Goal: Information Seeking & Learning: Learn about a topic

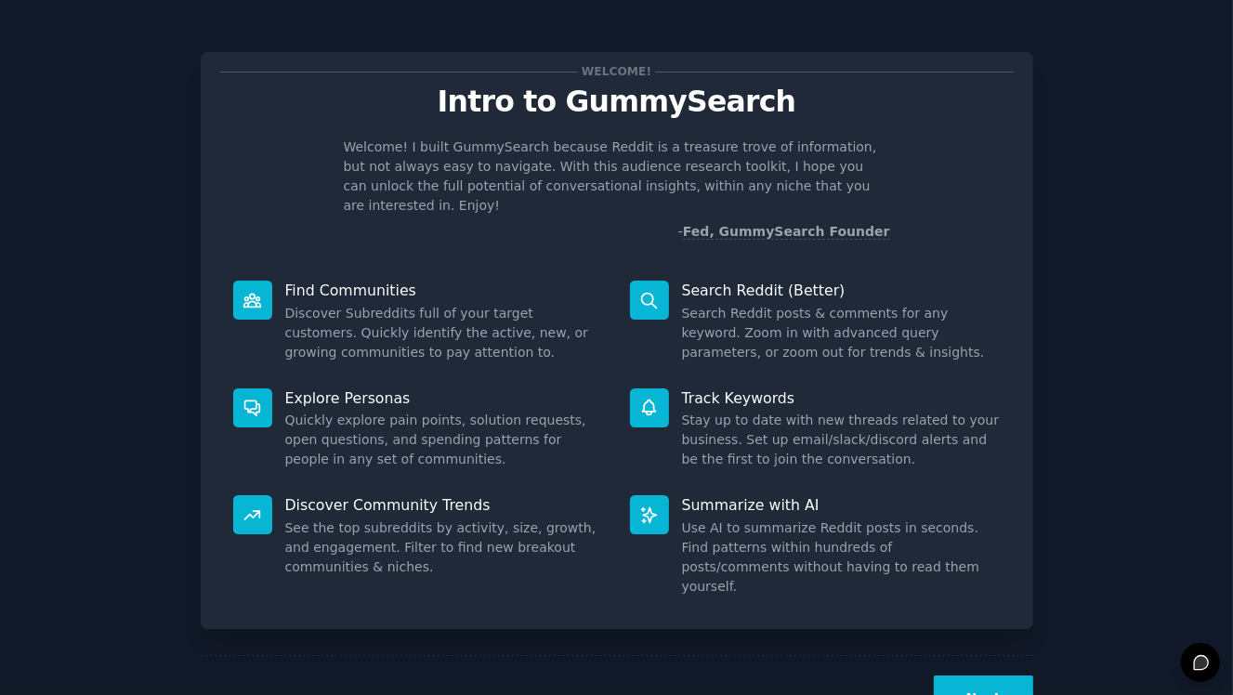
click at [997, 675] on button "Next" at bounding box center [983, 698] width 99 height 46
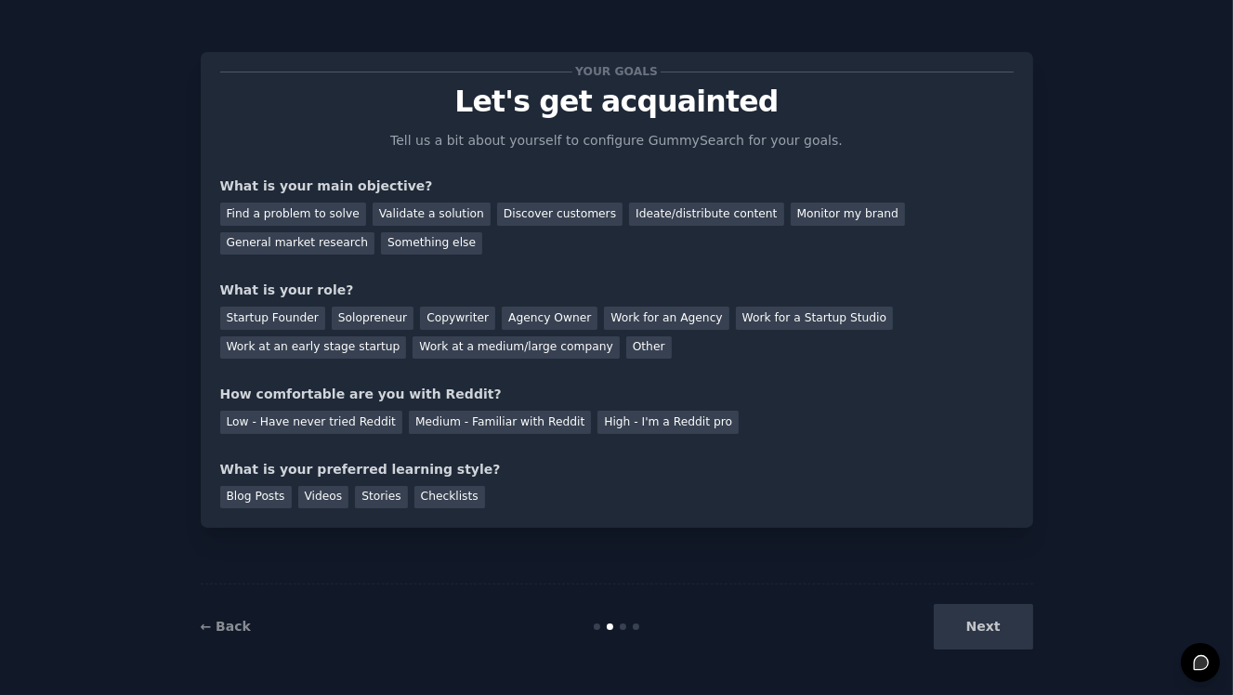
drag, startPoint x: 871, startPoint y: 578, endPoint x: 864, endPoint y: 570, distance: 10.6
click at [868, 577] on div "Your goals Let's get acquainted Tell us a bit about yourself to configure Gummy…" at bounding box center [617, 347] width 832 height 643
click at [288, 212] on div "Find a problem to solve" at bounding box center [293, 214] width 146 height 23
click at [626, 343] on div "Other" at bounding box center [649, 347] width 46 height 23
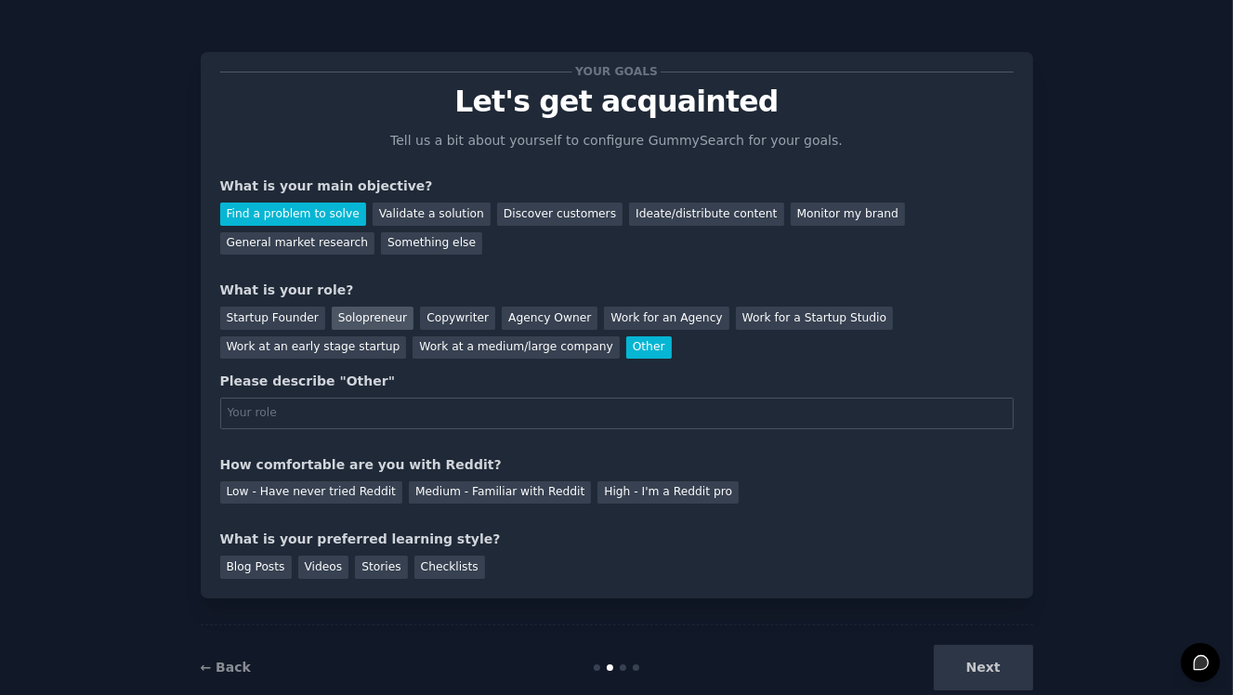
click at [360, 321] on div "Solopreneur" at bounding box center [373, 318] width 82 height 23
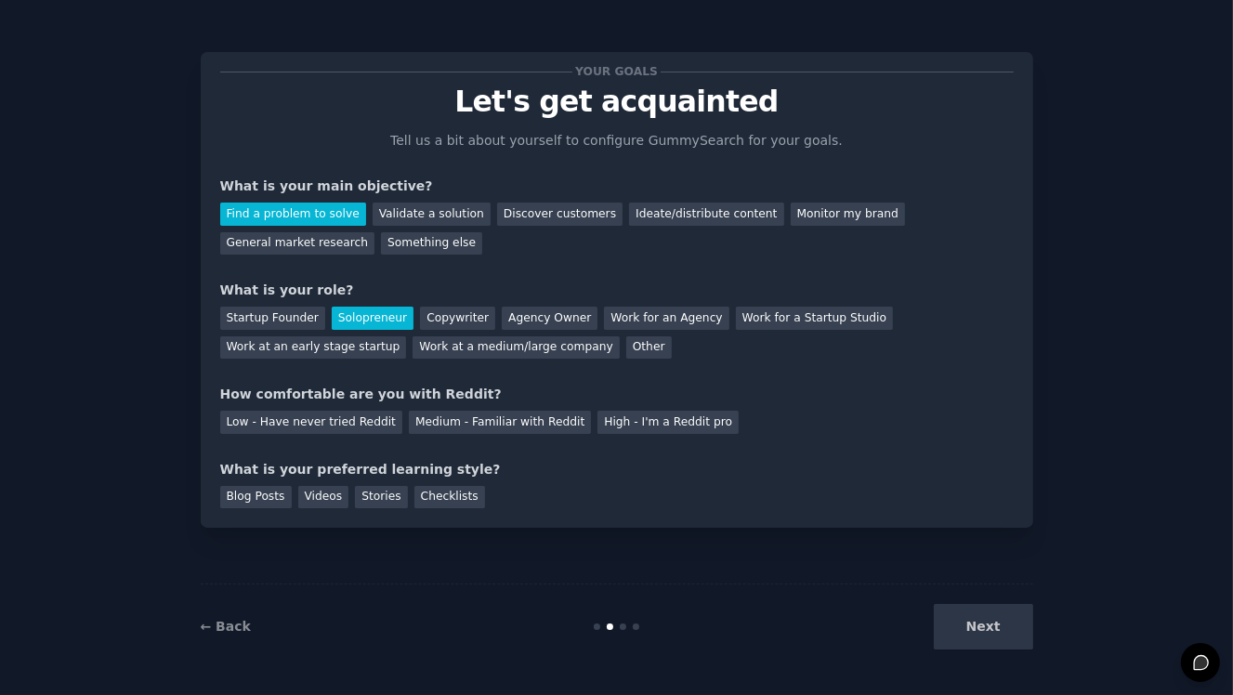
click at [515, 381] on div "Your goals Let's get acquainted Tell us a bit about yourself to configure Gummy…" at bounding box center [616, 290] width 793 height 437
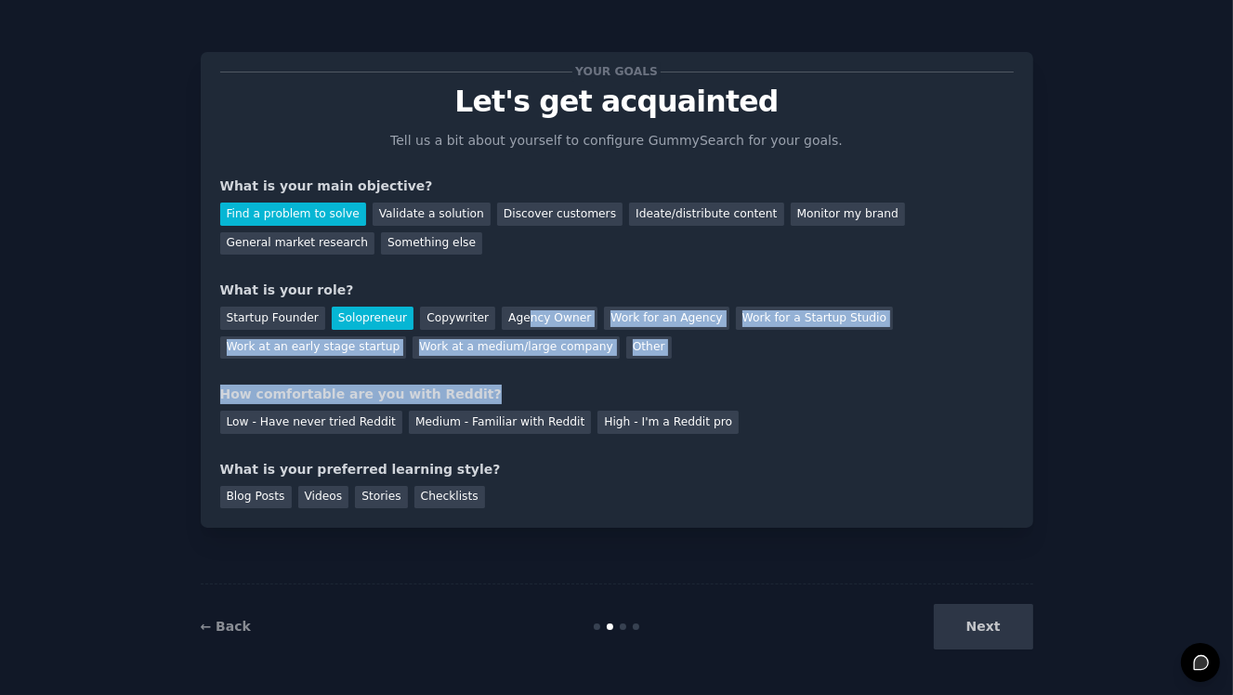
click at [504, 373] on div "Your goals Let's get acquainted Tell us a bit about yourself to configure Gummy…" at bounding box center [616, 290] width 793 height 437
click at [478, 378] on div "Your goals Let's get acquainted Tell us a bit about yourself to configure Gummy…" at bounding box center [616, 290] width 793 height 437
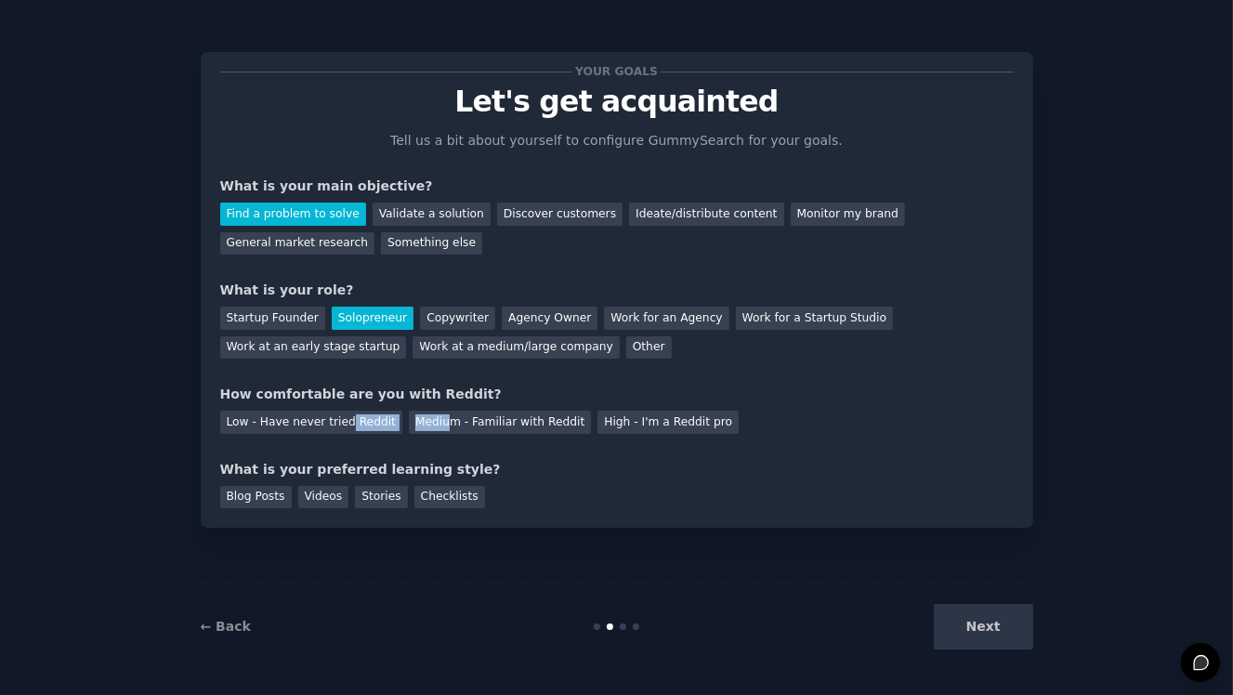
drag, startPoint x: 336, startPoint y: 425, endPoint x: 422, endPoint y: 443, distance: 87.5
click at [425, 444] on div "Your goals Let's get acquainted Tell us a bit about yourself to configure Gummy…" at bounding box center [616, 290] width 793 height 437
click at [344, 422] on div "Low - Have never tried Reddit" at bounding box center [311, 422] width 182 height 23
click at [548, 375] on div "Your goals Let's get acquainted Tell us a bit about yourself to configure Gummy…" at bounding box center [616, 290] width 793 height 437
click at [480, 470] on div "What is your preferred learning style?" at bounding box center [616, 470] width 793 height 20
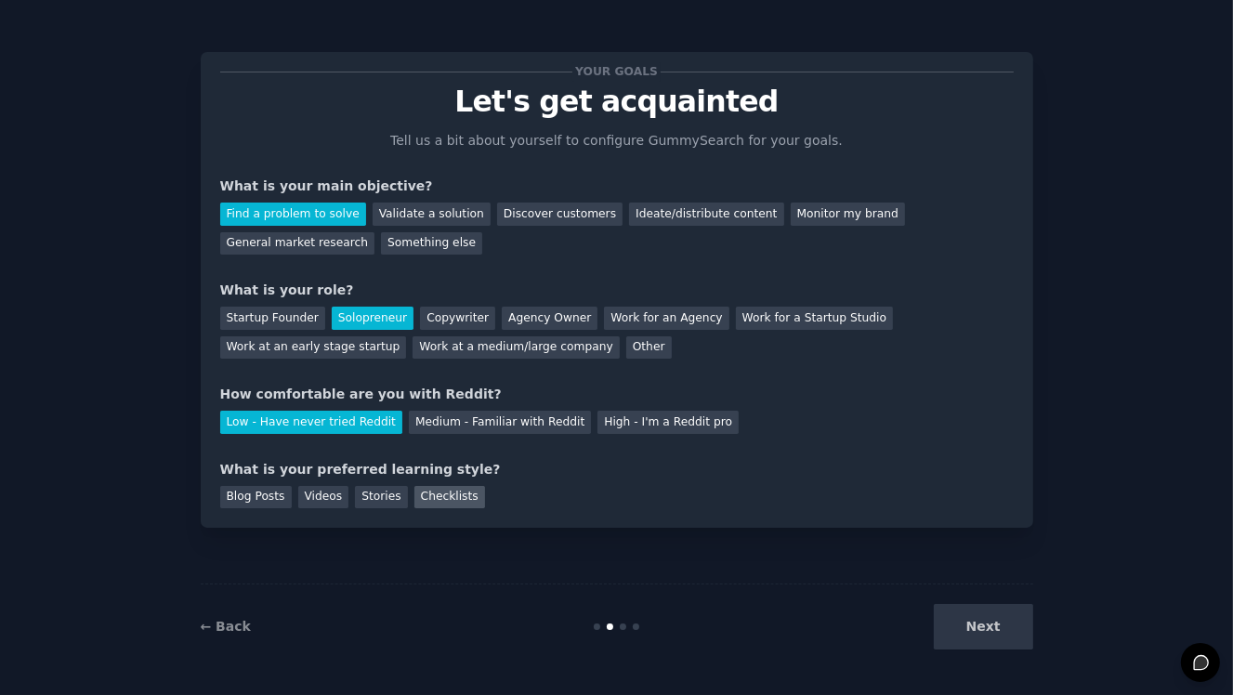
click at [429, 498] on div "Checklists" at bounding box center [449, 497] width 71 height 23
click at [377, 498] on div "Stories" at bounding box center [381, 497] width 52 height 23
click at [438, 503] on div "Checklists" at bounding box center [449, 497] width 71 height 23
click at [986, 624] on button "Next" at bounding box center [983, 627] width 99 height 46
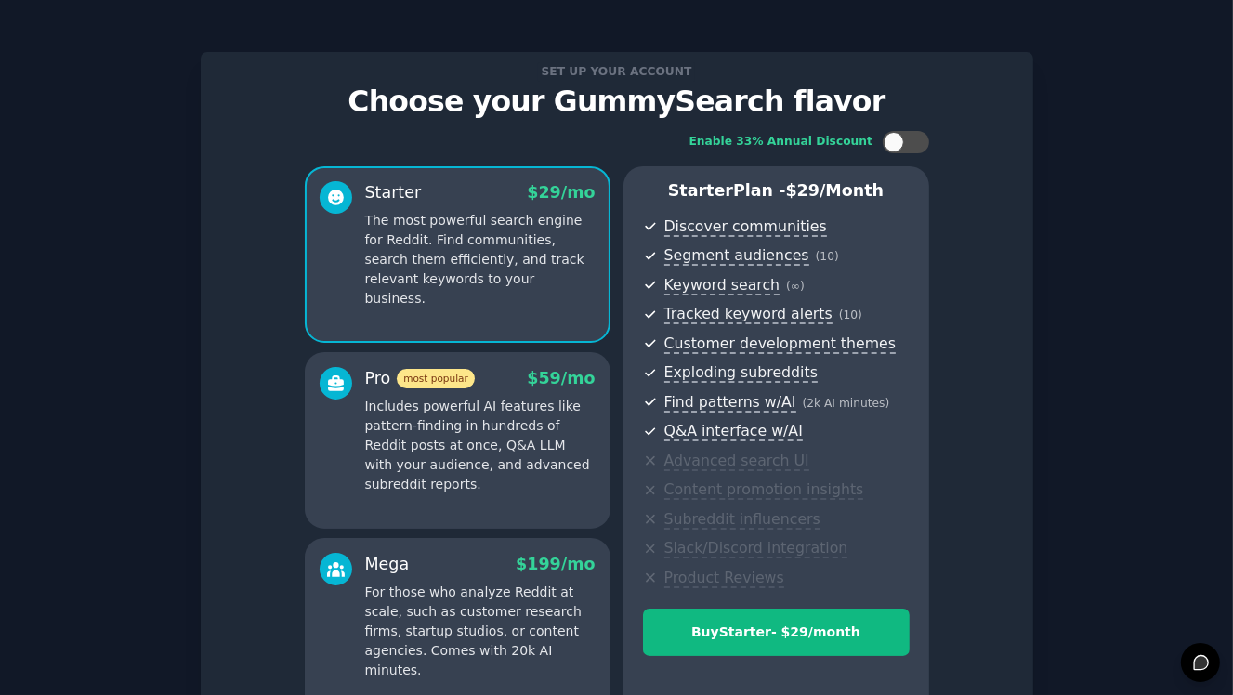
click at [1014, 441] on div "Set up your account Choose your GummySearch flavor Enable 33% Annual Discount S…" at bounding box center [617, 415] width 832 height 727
click at [998, 309] on div "Enable 33% Annual Discount Starter $ 29 /mo The most powerful search engine for…" at bounding box center [616, 422] width 793 height 609
click at [900, 137] on div at bounding box center [894, 142] width 20 height 20
click at [900, 137] on div at bounding box center [906, 142] width 46 height 22
checkbox input "false"
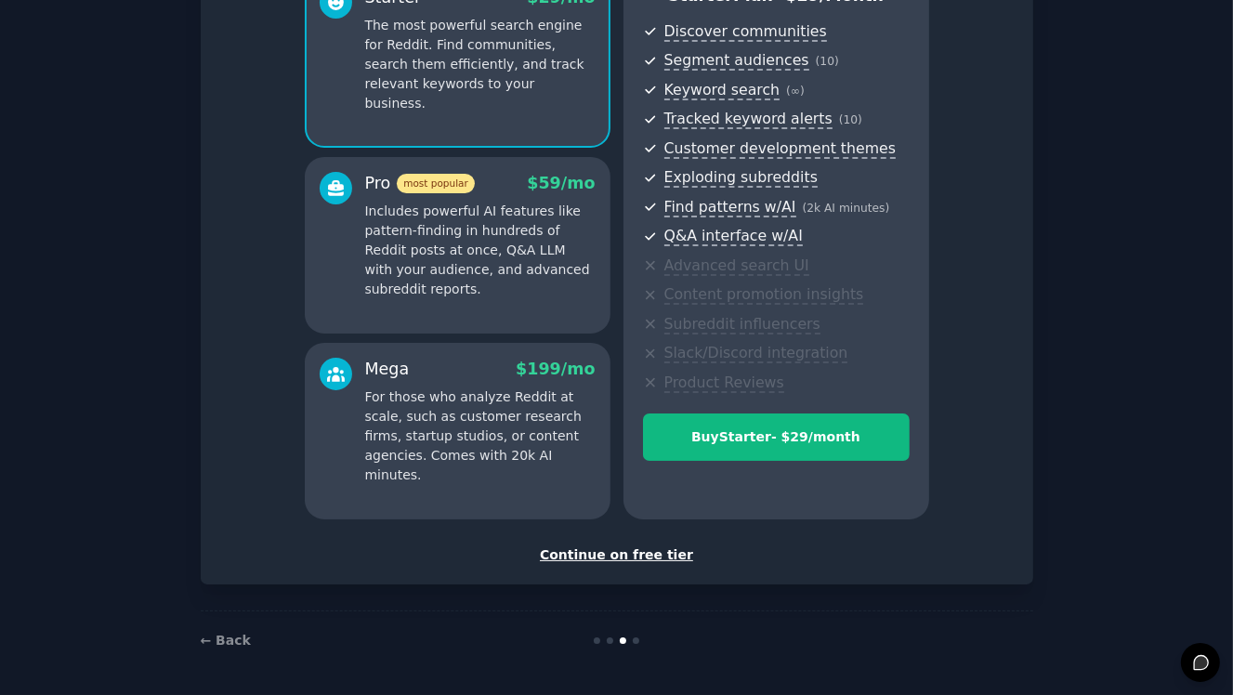
click at [657, 553] on div "Continue on free tier" at bounding box center [616, 555] width 793 height 20
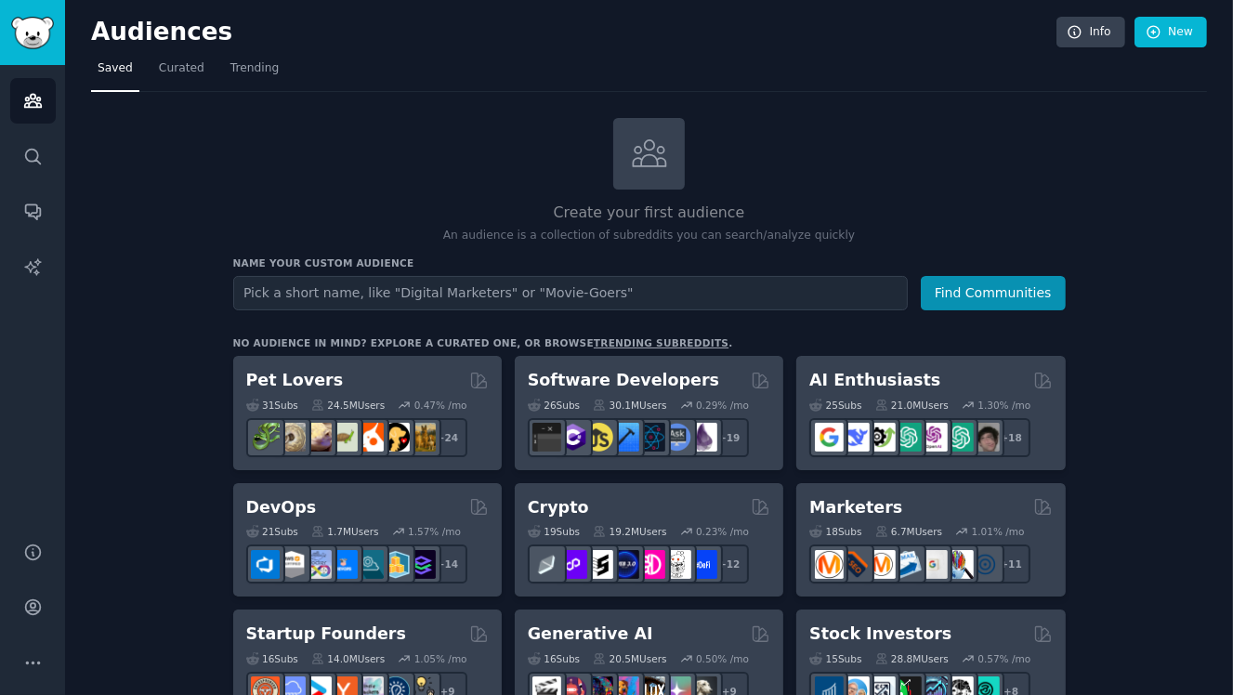
click at [536, 181] on div "Create your first audience An audience is a collection of subreddits you can se…" at bounding box center [649, 181] width 832 height 126
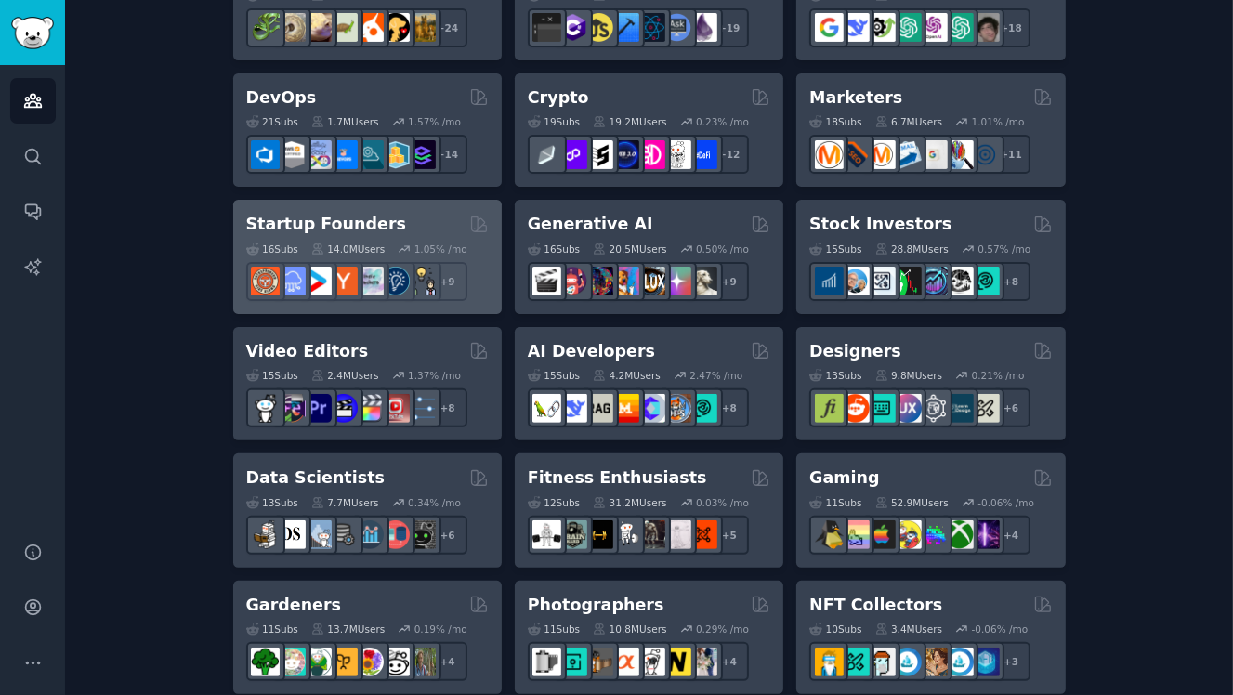
scroll to position [615, 0]
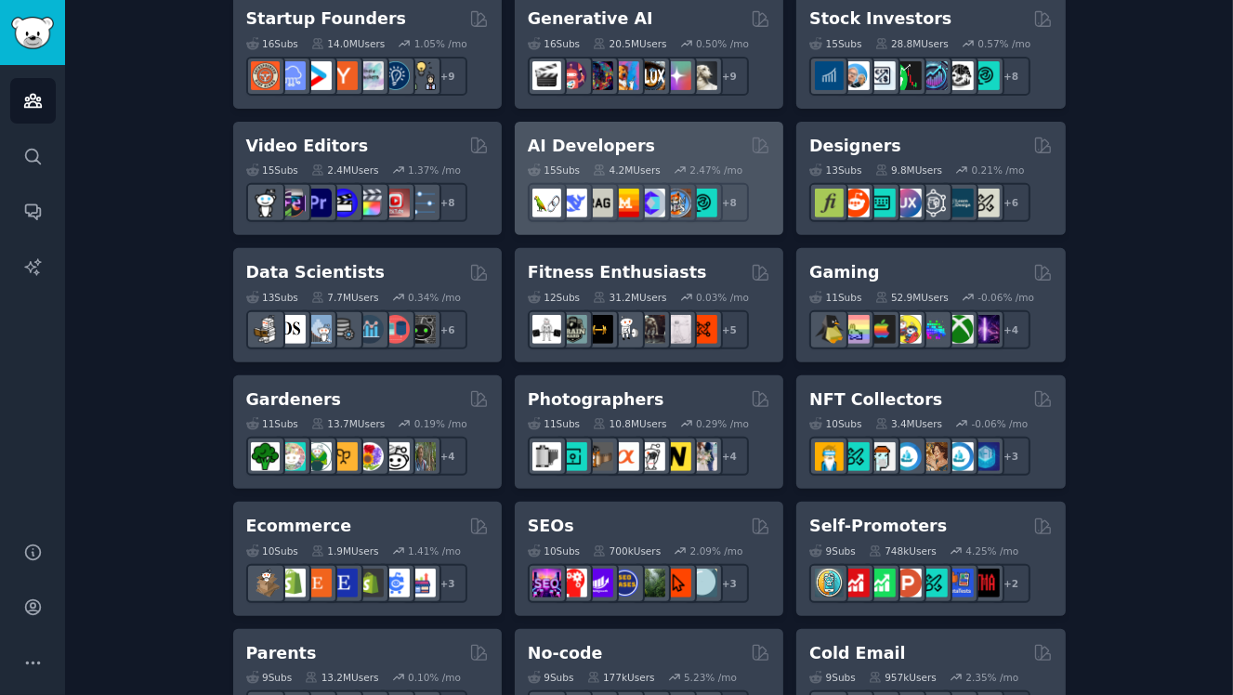
click at [599, 142] on h2 "AI Developers" at bounding box center [591, 146] width 127 height 23
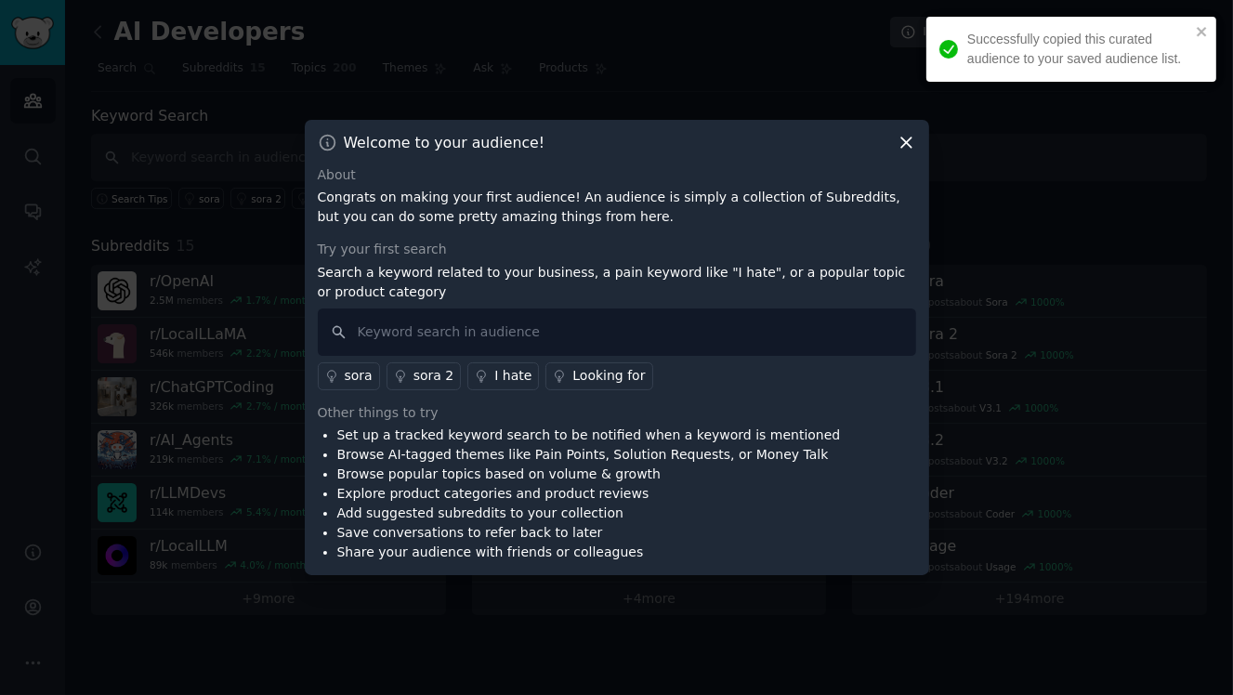
click at [620, 145] on div "Welcome to your audience!" at bounding box center [617, 143] width 598 height 20
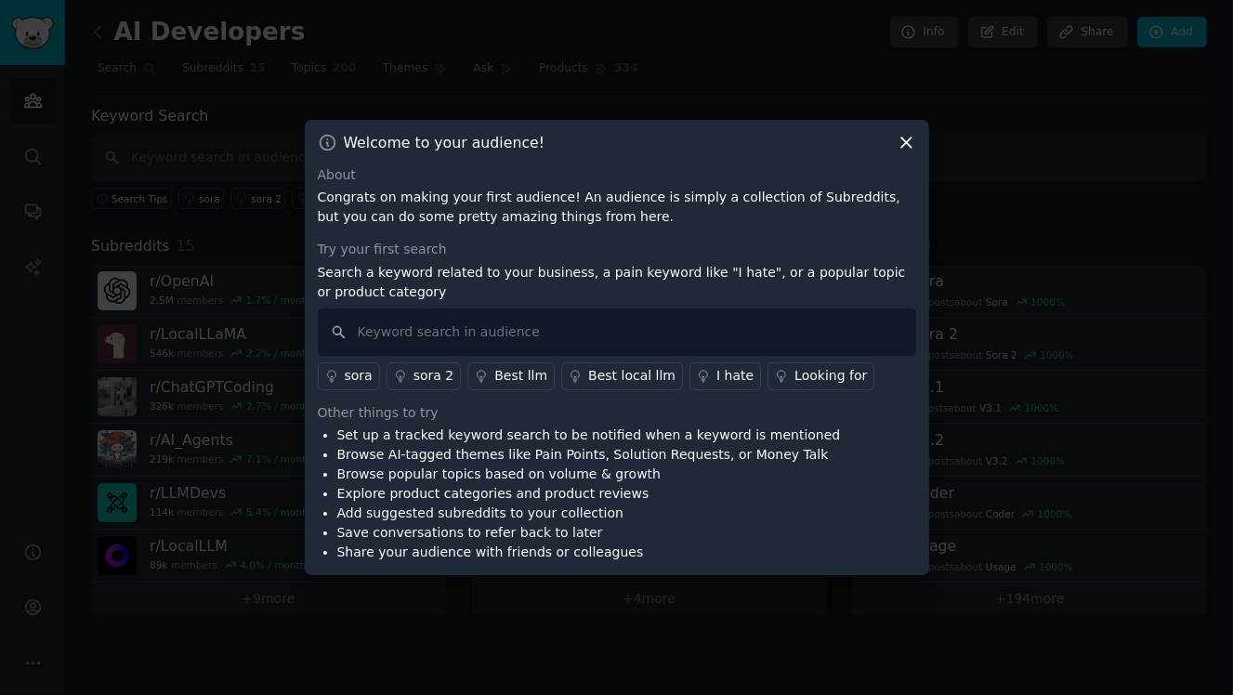
click at [905, 148] on icon at bounding box center [907, 143] width 20 height 20
click at [909, 148] on icon at bounding box center [907, 143] width 20 height 20
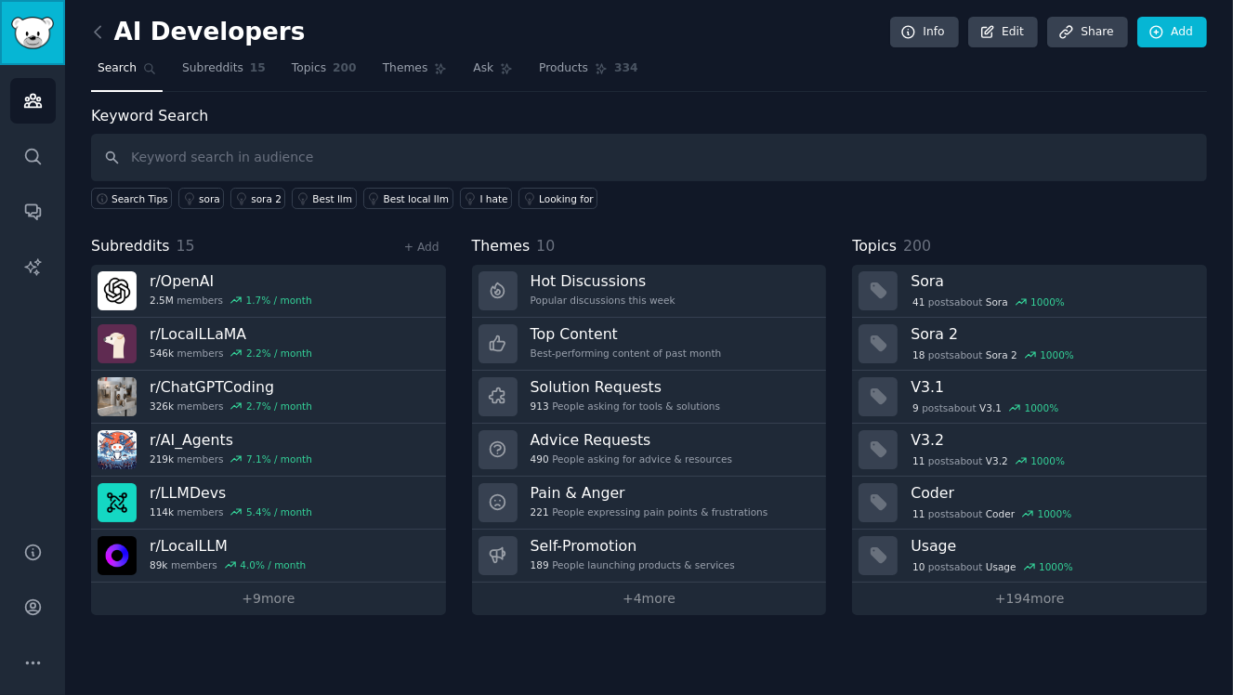
click at [56, 31] on link "Sidebar" at bounding box center [32, 32] width 65 height 65
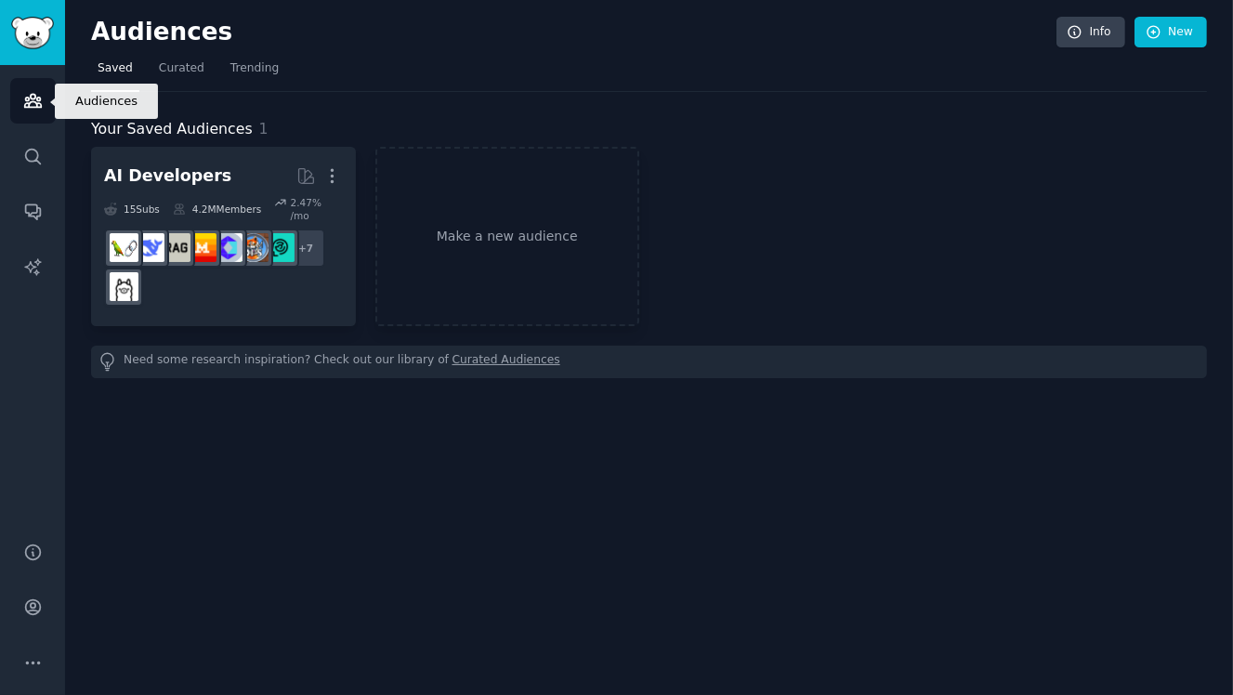
click at [39, 102] on icon "Sidebar" at bounding box center [32, 101] width 17 height 13
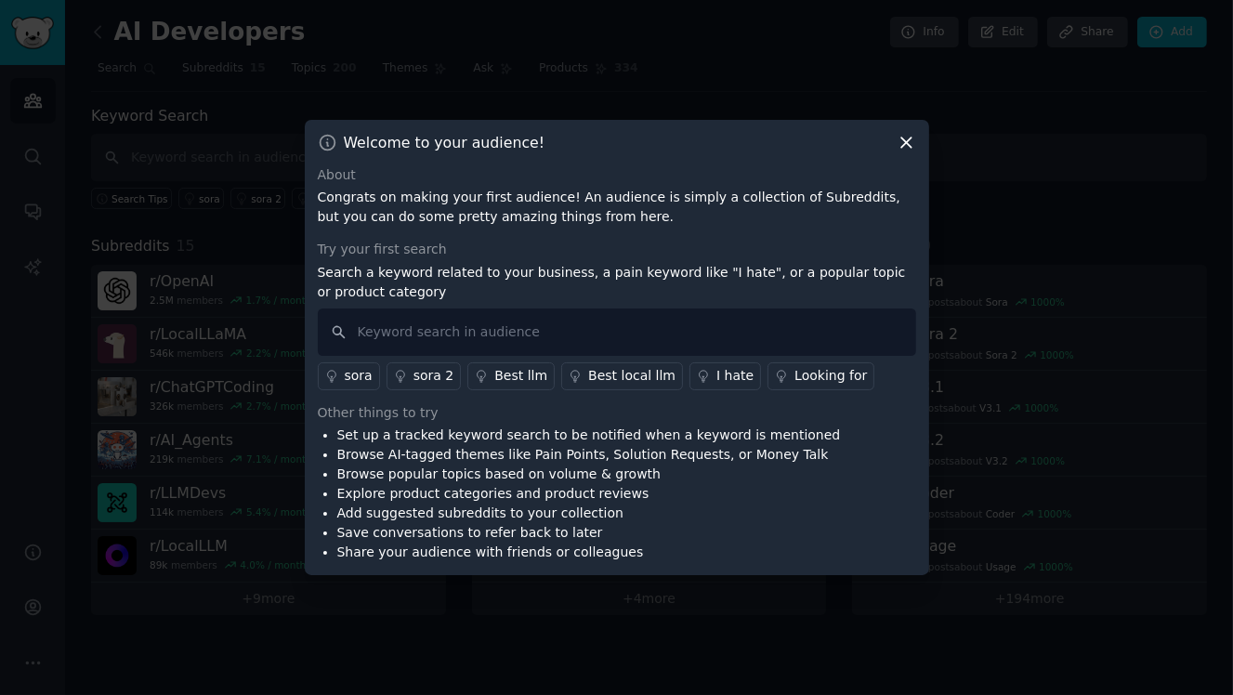
click at [911, 145] on icon at bounding box center [906, 143] width 10 height 10
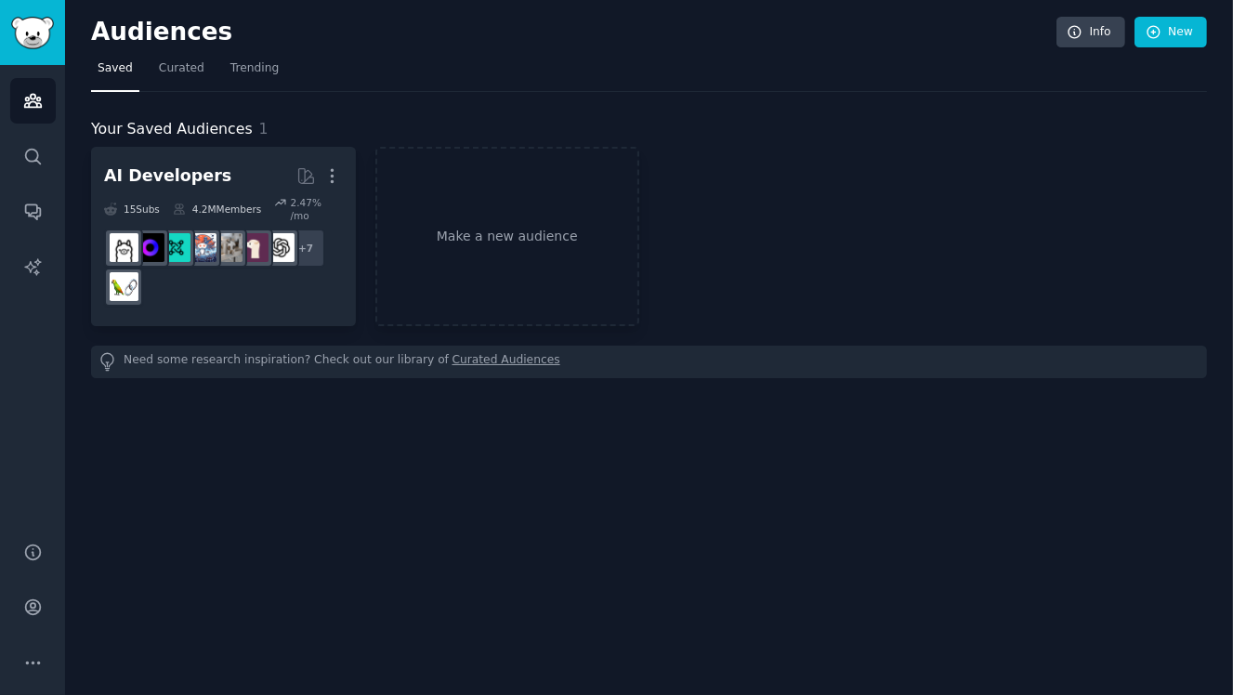
click at [530, 423] on div "Audiences Info New Saved Curated Trending Your Saved Audiences 1 AI Developers …" at bounding box center [649, 347] width 1168 height 695
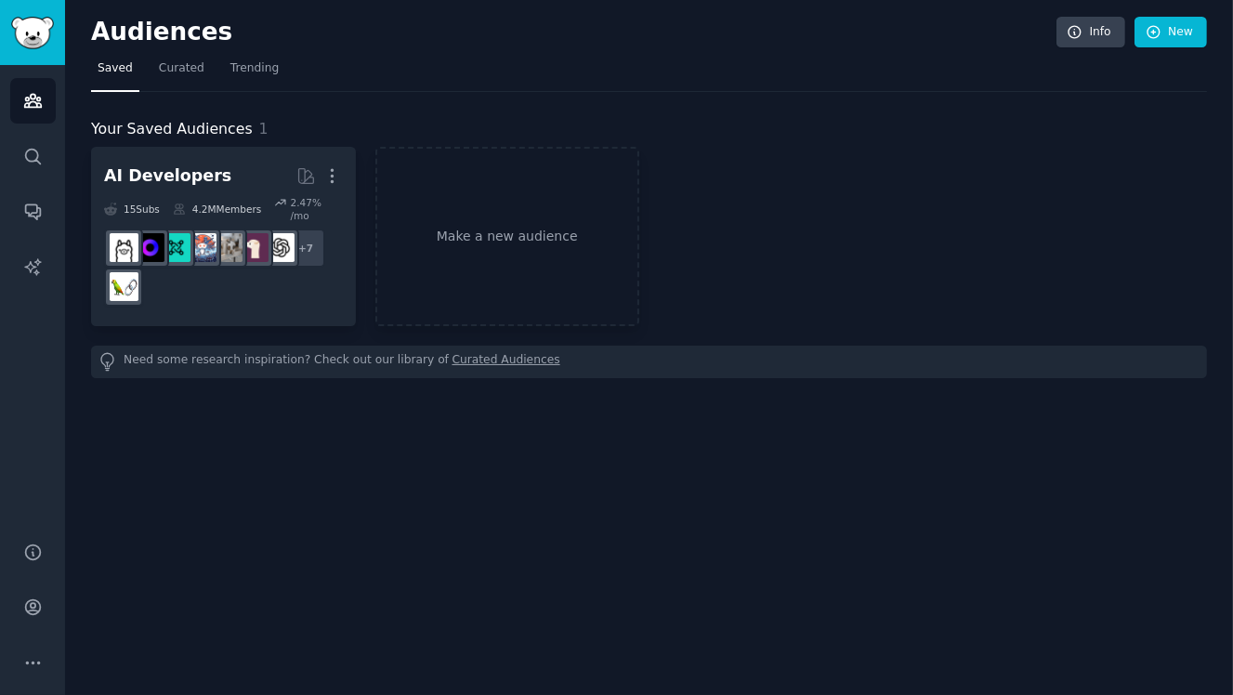
click at [160, 26] on h2 "Audiences" at bounding box center [573, 33] width 965 height 30
drag, startPoint x: 94, startPoint y: 26, endPoint x: 45, endPoint y: 87, distance: 78.6
click at [91, 34] on h2 "Audiences" at bounding box center [573, 33] width 965 height 30
click at [38, 100] on icon "Sidebar" at bounding box center [32, 101] width 17 height 13
click at [34, 159] on icon "Sidebar" at bounding box center [33, 157] width 20 height 20
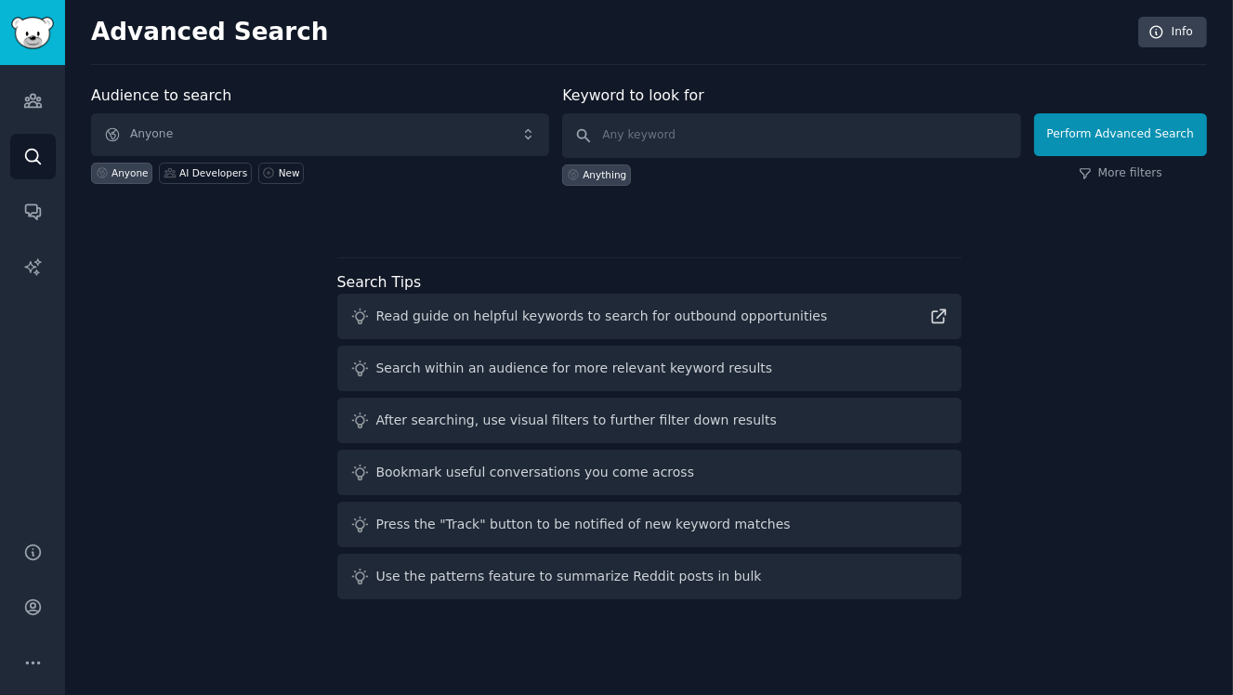
click at [124, 172] on div "Anyone" at bounding box center [129, 172] width 37 height 13
click at [247, 278] on div "Audience to search Anyone Anyone AI Developers New Keyword to look for Anything…" at bounding box center [649, 346] width 1116 height 522
click at [224, 321] on div "Audience to search Anyone Anyone AI Developers New Keyword to look for Anything…" at bounding box center [649, 346] width 1116 height 522
click at [1079, 253] on div "Audience to search Anyone Anyone AI Developers New Keyword to look for Anything…" at bounding box center [649, 346] width 1116 height 522
click at [618, 243] on div "Audience to search Anyone Anyone AI Developers New Keyword to look for Anything…" at bounding box center [649, 346] width 1116 height 522
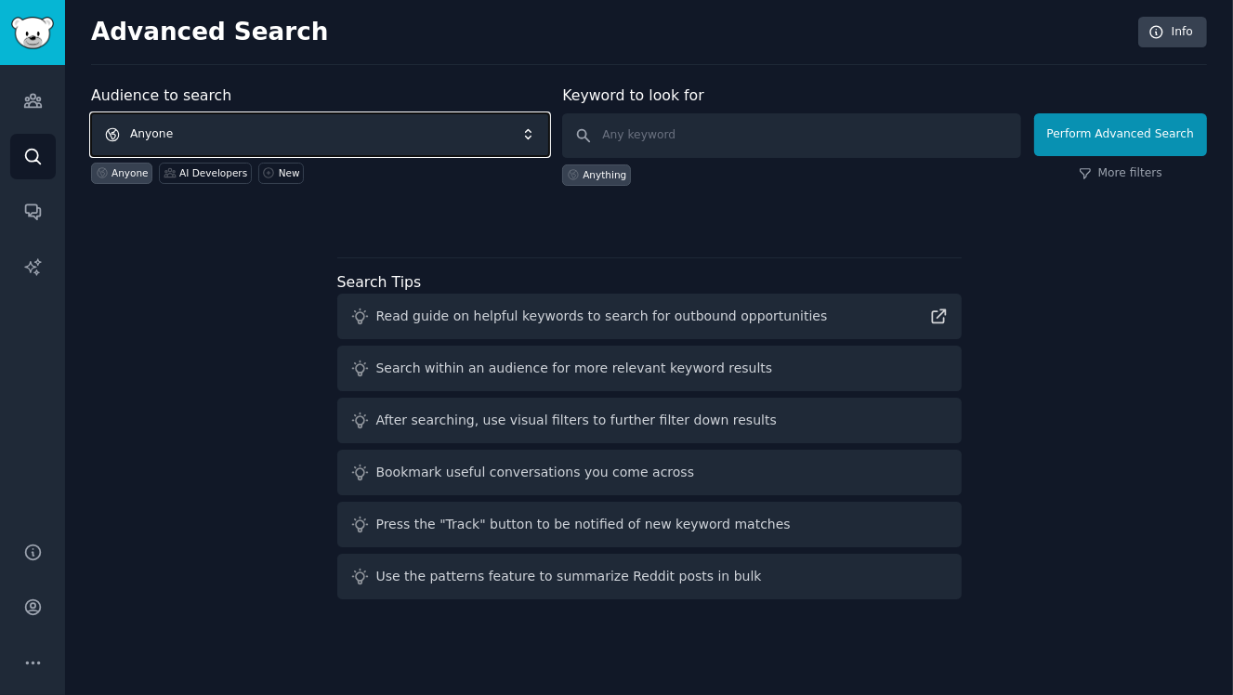
click at [330, 141] on span "Anyone" at bounding box center [320, 134] width 458 height 43
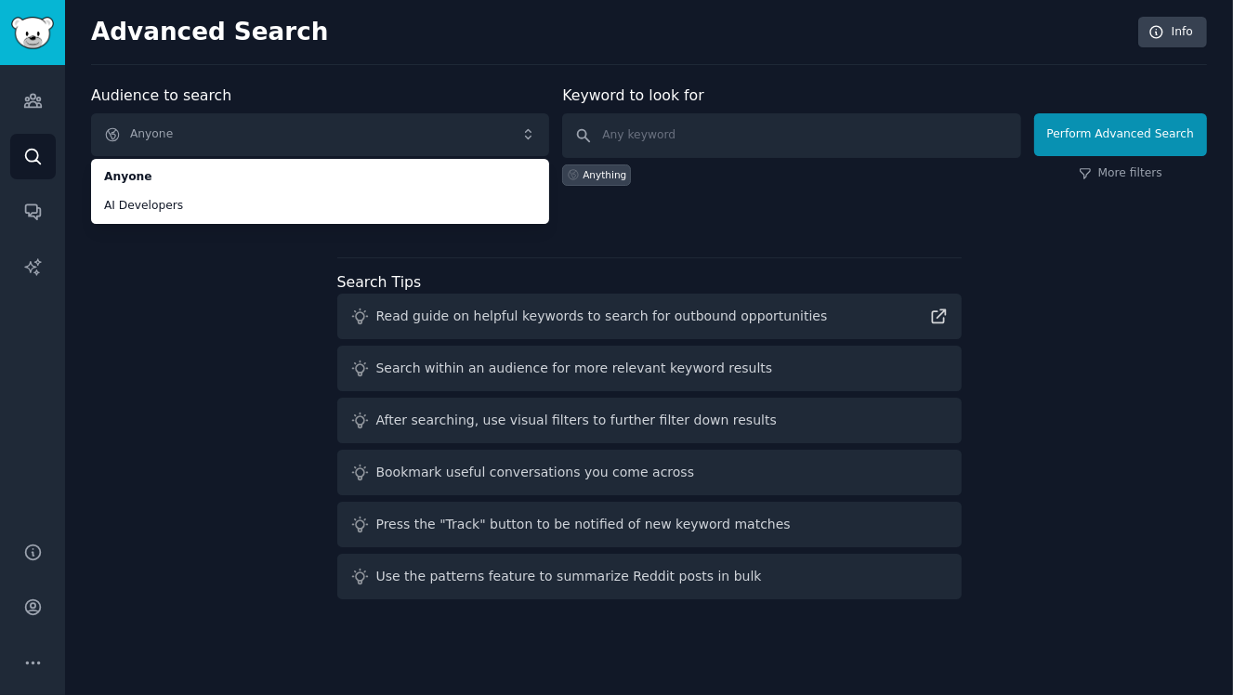
click at [272, 258] on div "Audience to search Anyone Anyone AI Developers Anyone AI Developers New Keyword…" at bounding box center [649, 346] width 1116 height 522
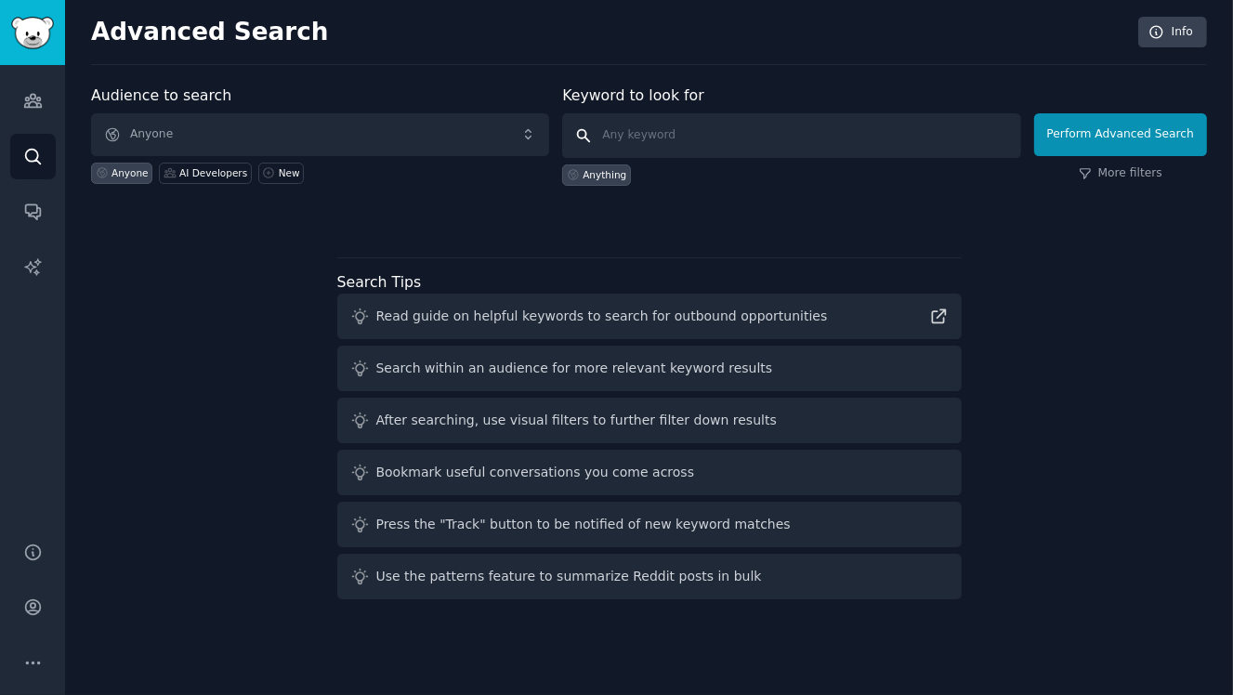
click at [767, 141] on input "text" at bounding box center [791, 135] width 458 height 45
paste input "r/ChatGPT, r/PromptEngineering,"
click at [738, 138] on input "r/ChatGPT, r/PromptEngineering," at bounding box center [791, 135] width 458 height 45
paste input "r/ChatGPT, r/PromptEngineering,"
click at [826, 136] on input "r/ChatGPT, r/PromptEngir/ChatGPT, r/PromptEngineering,neering," at bounding box center [791, 135] width 458 height 45
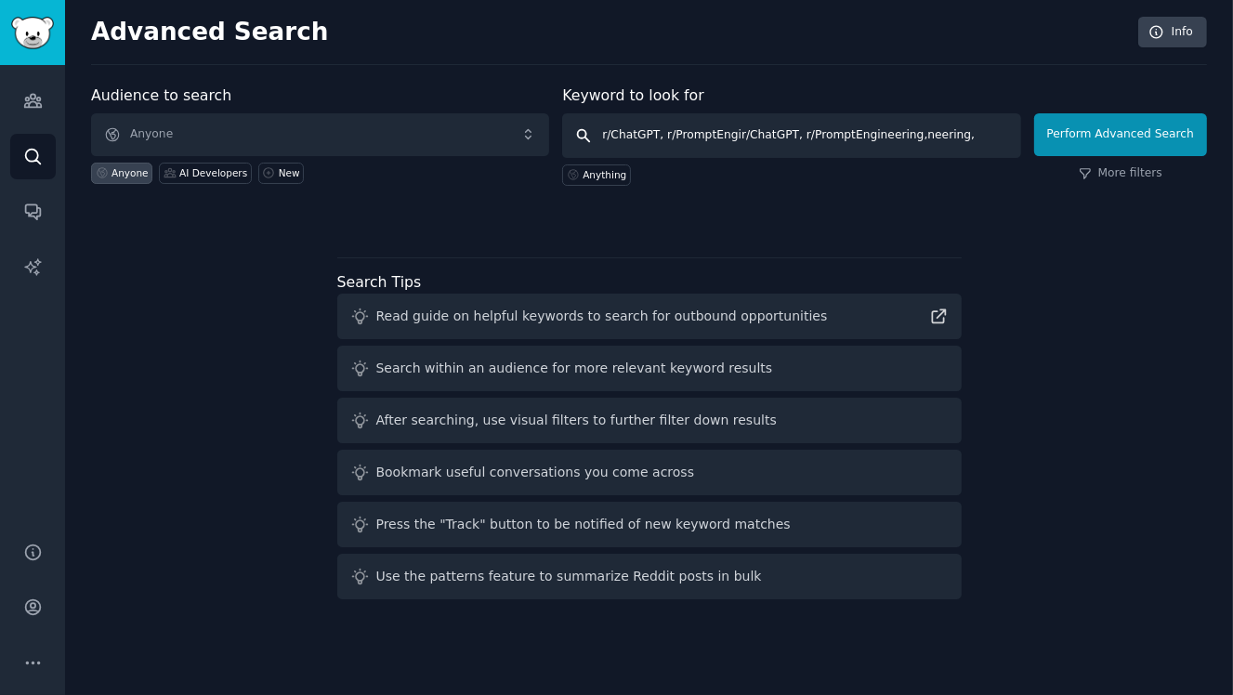
click at [826, 136] on input "r/ChatGPT, r/PromptEngir/ChatGPT, r/PromptEngineering,neering," at bounding box center [791, 135] width 458 height 45
paste input "text"
click at [665, 146] on input "r/ChatGPT, r/PromptEngineering," at bounding box center [791, 135] width 458 height 45
click at [669, 144] on input "r/ChatGPT, r/PromptEngineering," at bounding box center [791, 135] width 458 height 45
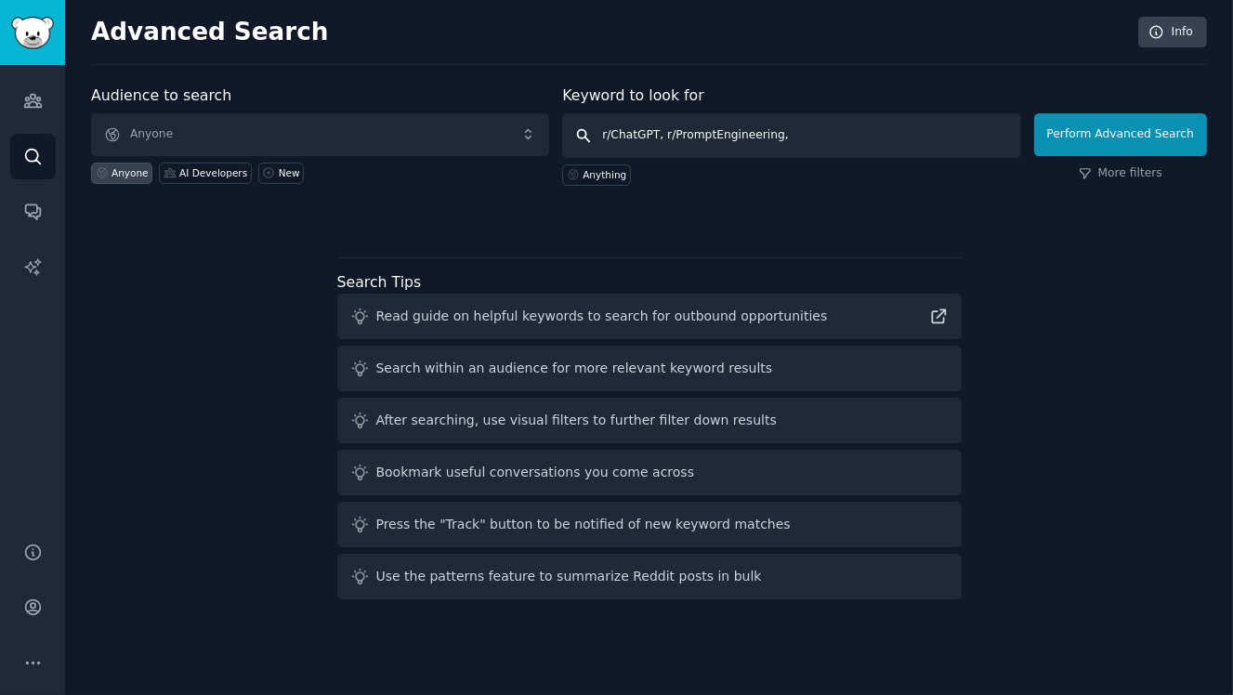
click at [669, 144] on input "r/ChatGPT, r/PromptEngineering," at bounding box center [791, 135] width 458 height 45
click at [675, 143] on input "r/ChatGPT, r/PromptEngineering," at bounding box center [791, 135] width 458 height 45
click at [675, 144] on input "r/ChatGPT, r/PromptEngineering," at bounding box center [791, 135] width 458 height 45
click at [746, 137] on input "r/ChatGPT, r/PromptEngineering," at bounding box center [791, 135] width 458 height 45
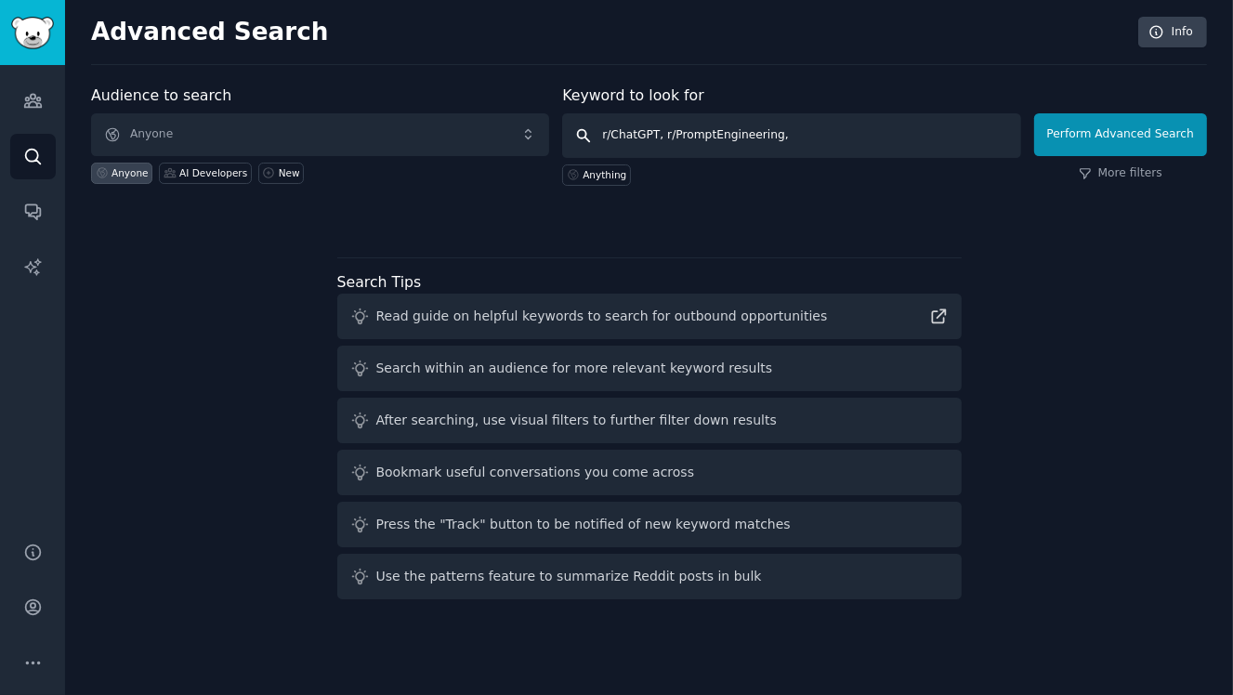
click at [746, 137] on input "r/ChatGPT, r/PromptEngineering," at bounding box center [791, 135] width 458 height 45
click at [747, 137] on input "r/ChatGPT, r/PromptEngineering," at bounding box center [791, 135] width 458 height 45
paste input ""prompt library", "save prompts", "prompt manager", "text expander", "snippet",…"
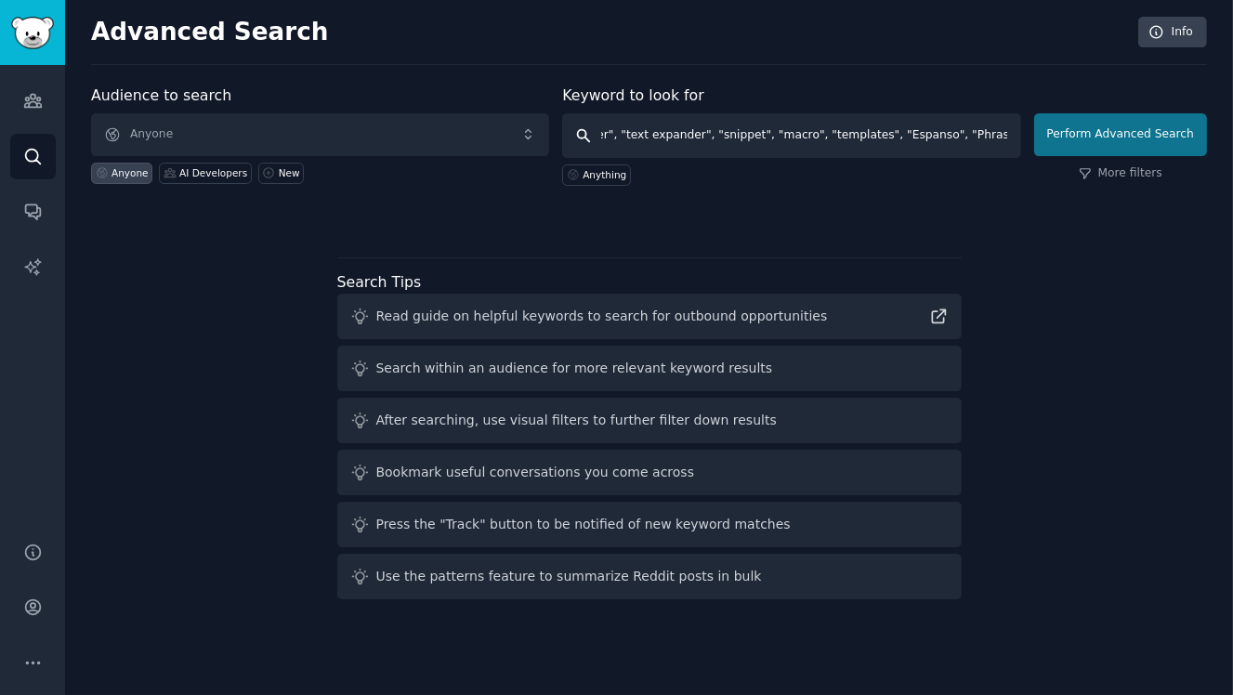
type input ""prompt library", "save prompts", "prompt manager", "text expander", "snippet",…"
click at [1087, 146] on button "Perform Advanced Search" at bounding box center [1120, 134] width 173 height 43
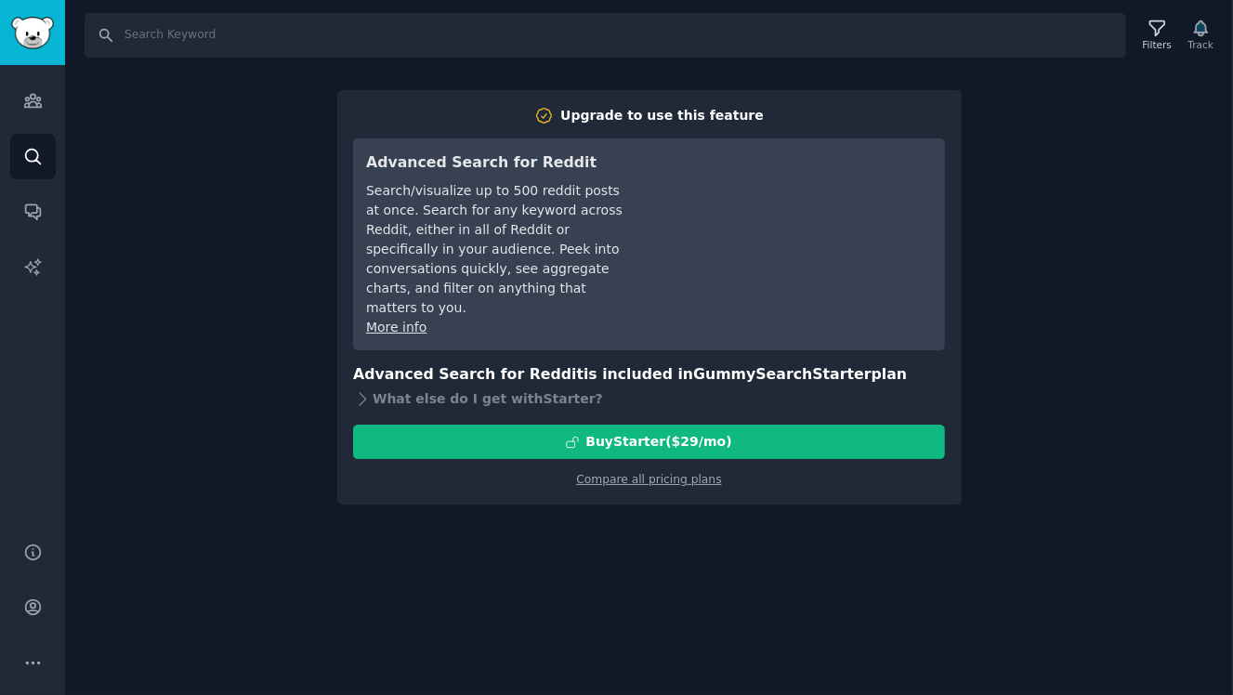
click at [1000, 217] on div "Search Filters Track Upgrade to use this feature Advanced Search for Reddit Sea…" at bounding box center [649, 347] width 1168 height 695
click at [308, 311] on div "Search Filters Track Upgrade to use this feature Advanced Search for Reddit Sea…" at bounding box center [649, 347] width 1168 height 695
click at [30, 152] on icon "Sidebar" at bounding box center [33, 157] width 20 height 20
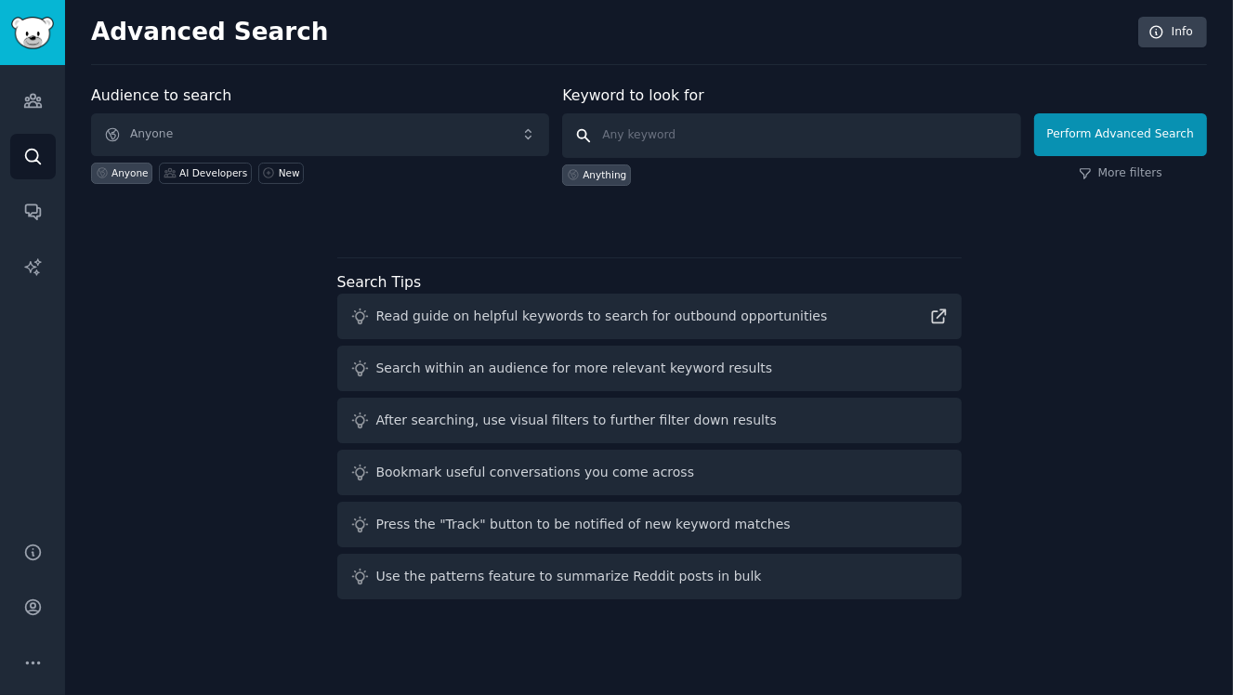
click at [657, 132] on input "text" at bounding box center [791, 135] width 458 height 45
click at [622, 173] on div "Anything" at bounding box center [605, 174] width 44 height 13
click at [55, 31] on link "Sidebar" at bounding box center [32, 32] width 65 height 65
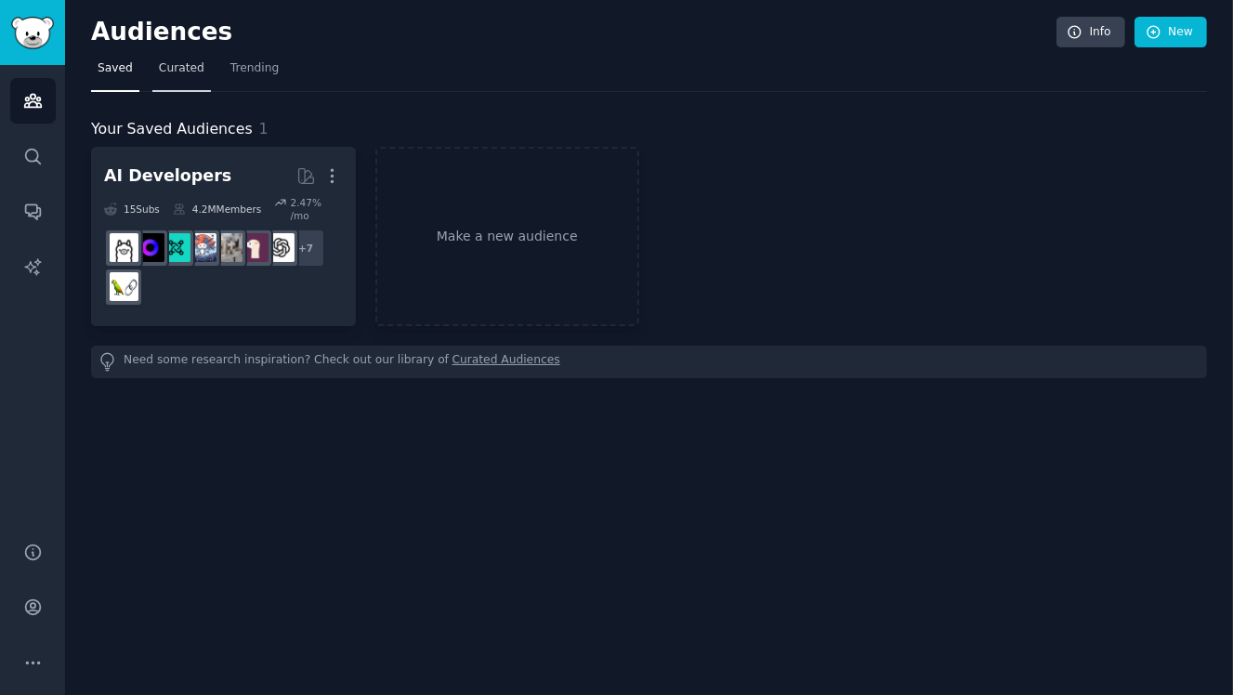
click at [159, 70] on span "Curated" at bounding box center [182, 68] width 46 height 17
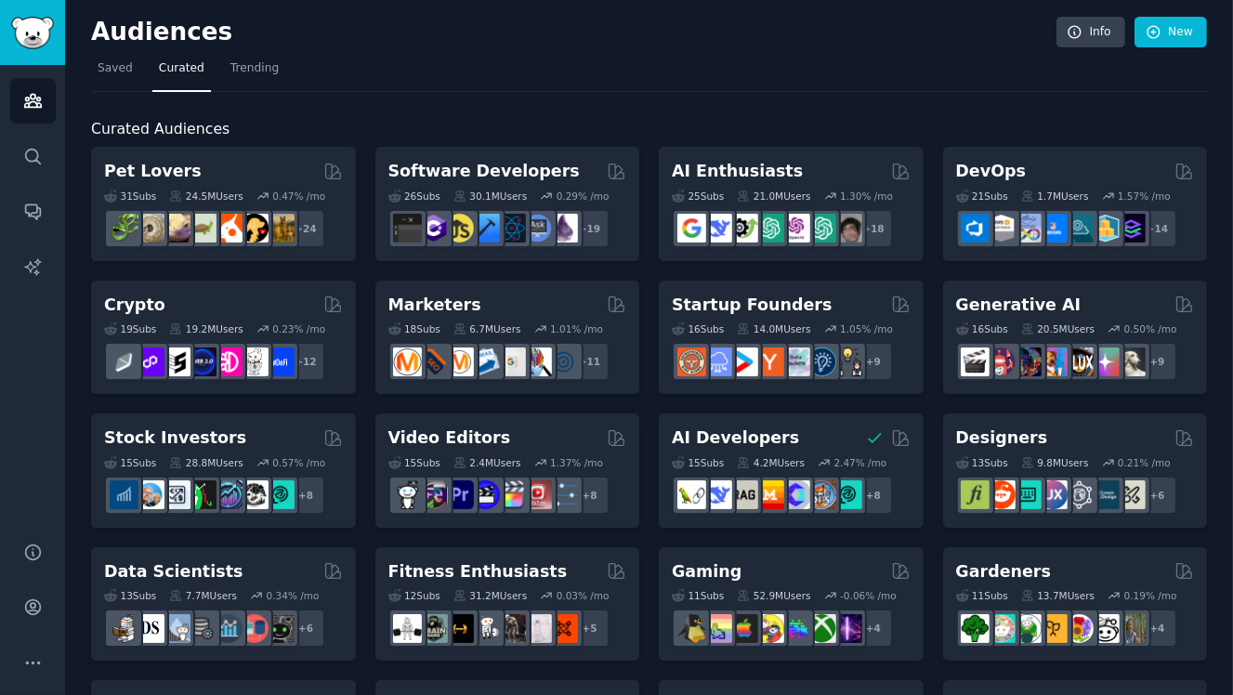
click at [634, 73] on nav "Saved Curated Trending" at bounding box center [649, 73] width 1116 height 38
click at [96, 71] on link "Saved" at bounding box center [115, 73] width 48 height 38
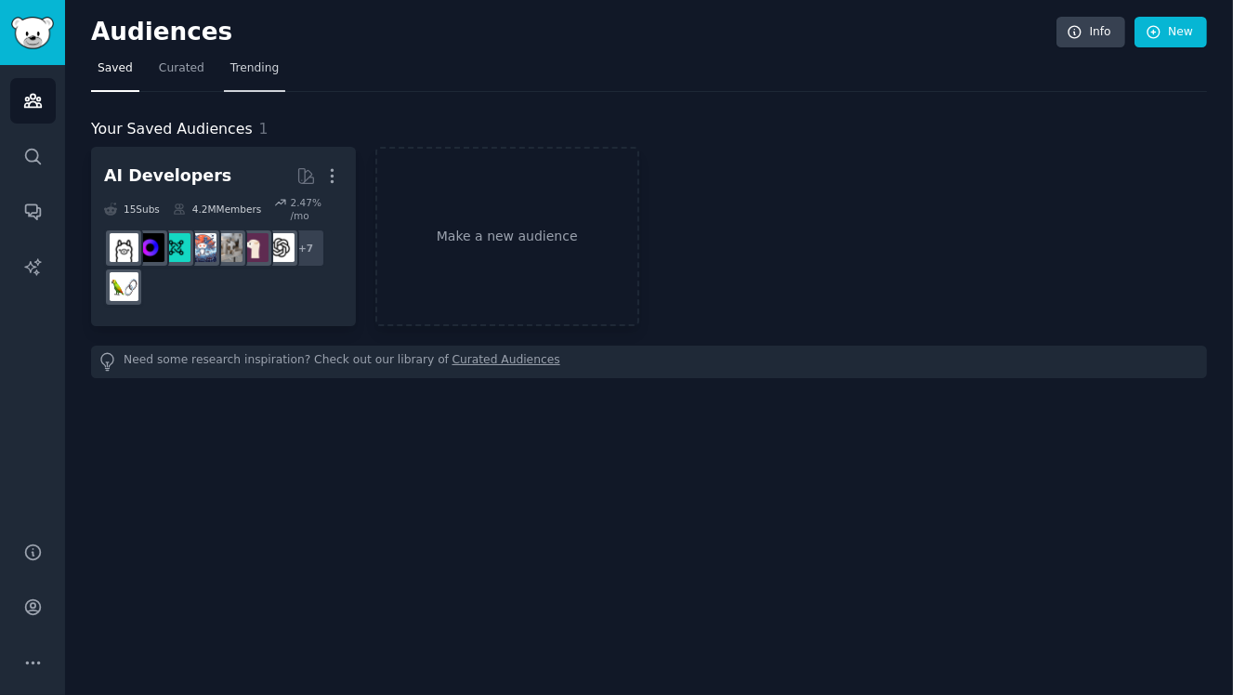
click at [239, 68] on span "Trending" at bounding box center [254, 68] width 48 height 17
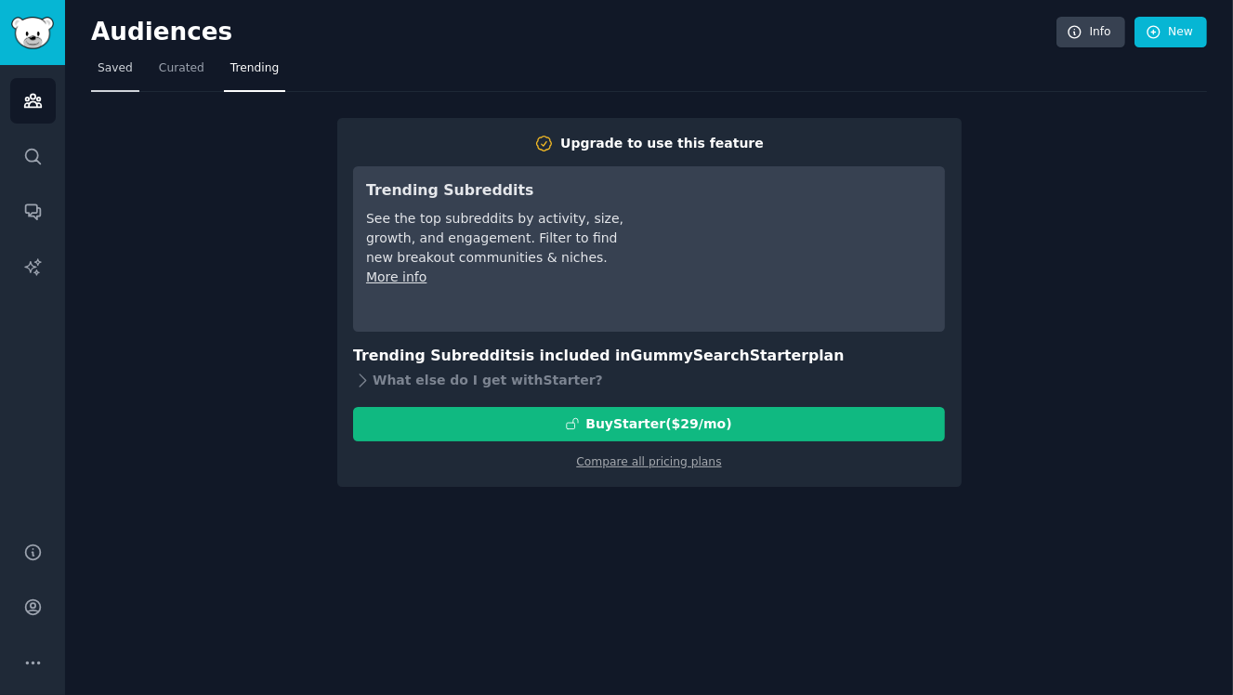
click at [120, 64] on span "Saved" at bounding box center [115, 68] width 35 height 17
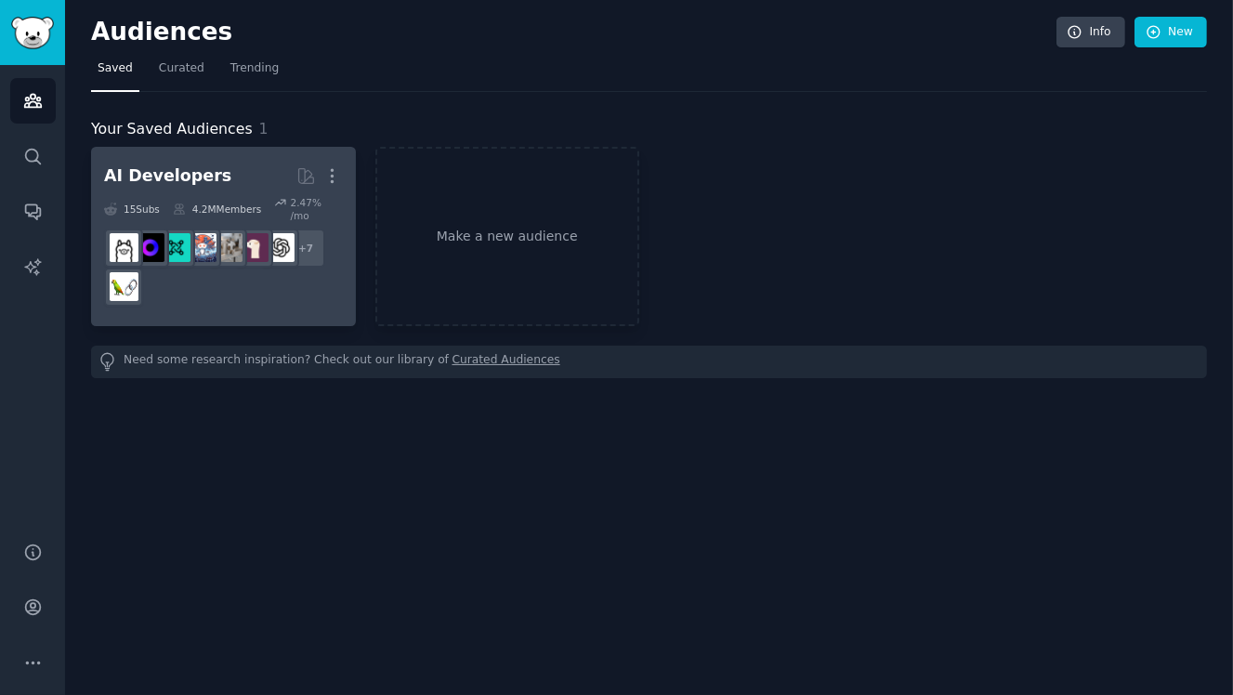
click at [138, 181] on div "AI Developers" at bounding box center [167, 175] width 127 height 23
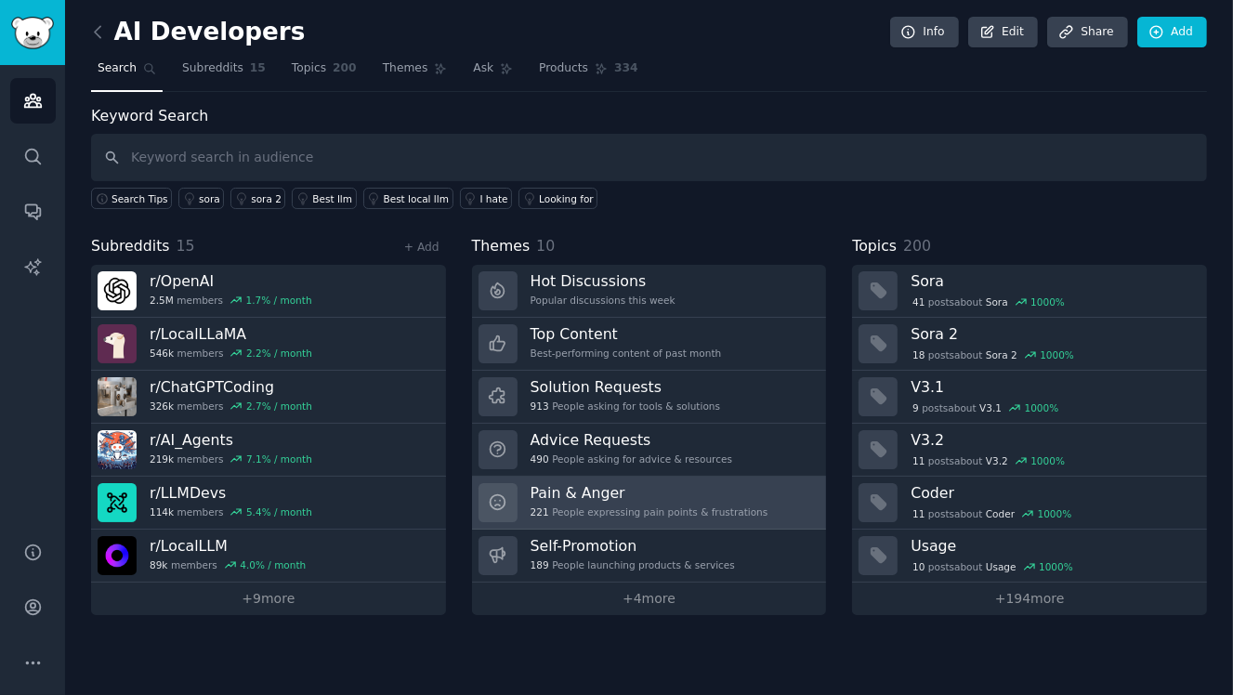
click at [705, 497] on h3 "Pain & Anger" at bounding box center [650, 493] width 238 height 20
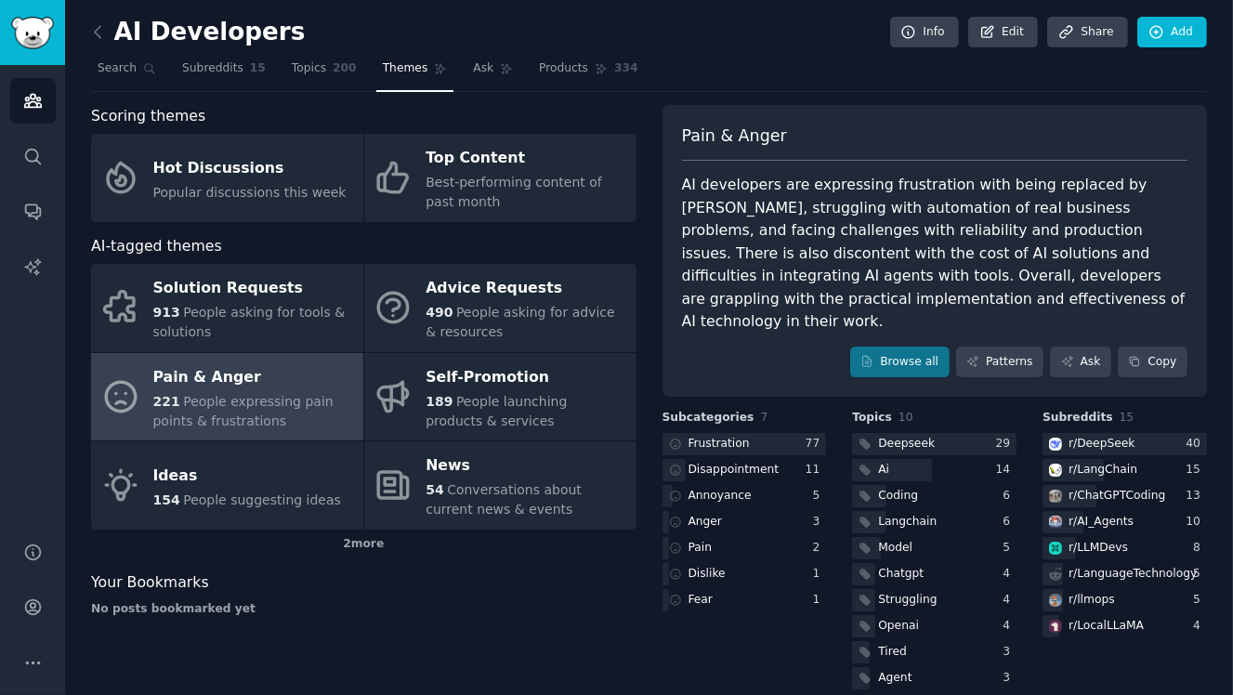
click at [799, 300] on div "AI developers are expressing frustration with being replaced by [PERSON_NAME], …" at bounding box center [935, 254] width 506 height 160
click at [708, 347] on div "Browse all Patterns Ask Copy" at bounding box center [935, 363] width 506 height 32
click at [744, 317] on div "Pain & Anger AI developers are expressing frustration with being replaced by AI…" at bounding box center [934, 251] width 545 height 293
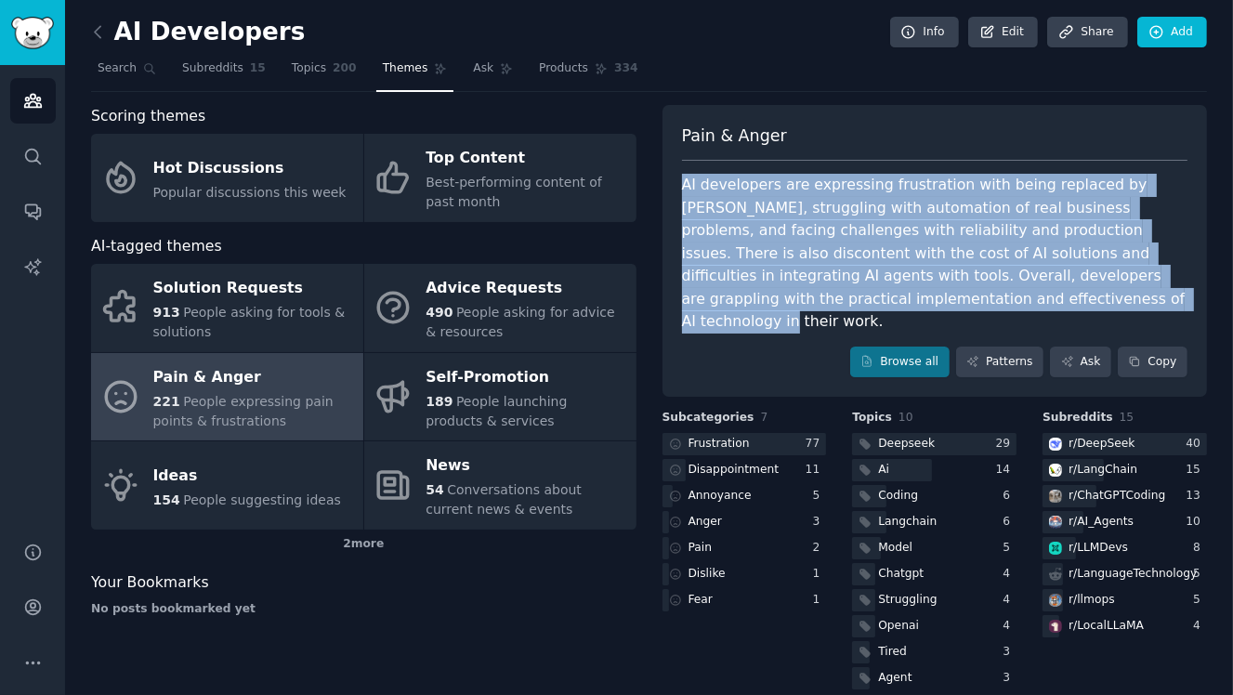
drag, startPoint x: 868, startPoint y: 301, endPoint x: 685, endPoint y: 180, distance: 219.3
click at [685, 180] on div "AI developers are expressing frustration with being replaced by [PERSON_NAME], …" at bounding box center [935, 254] width 506 height 160
click at [681, 146] on div at bounding box center [681, 146] width 0 height 0
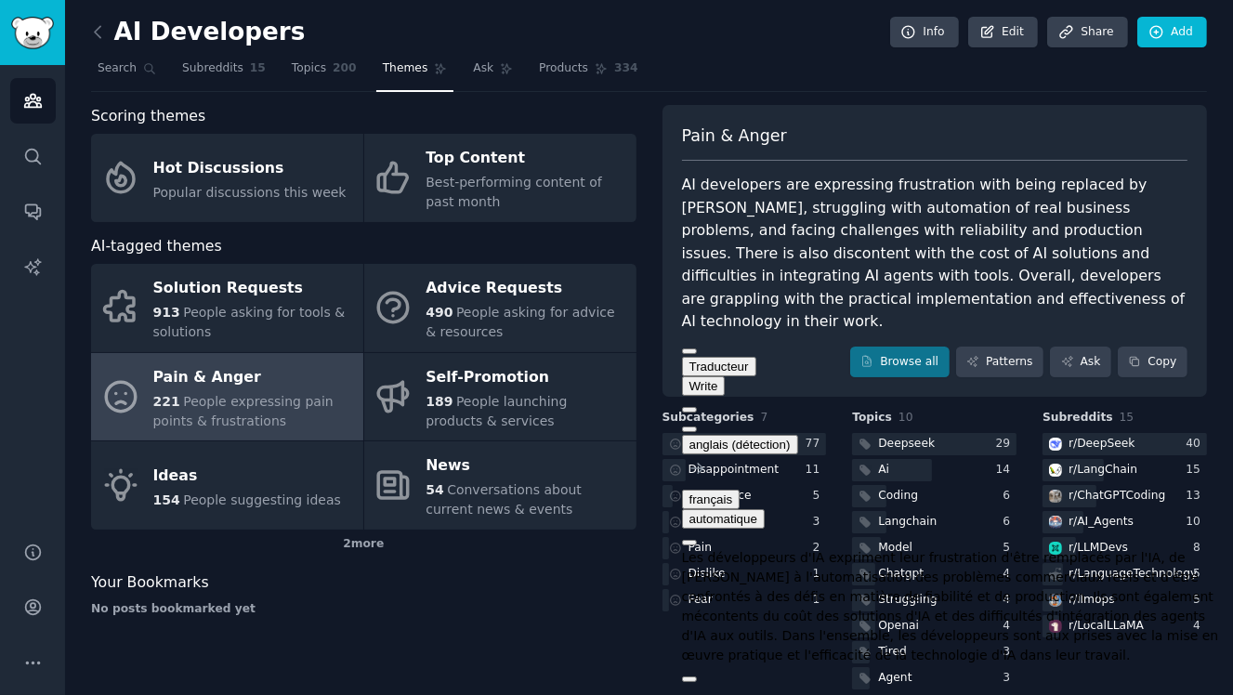
click at [1186, 356] on div "Traducteur Write" at bounding box center [957, 386] width 551 height 98
click at [697, 426] on button at bounding box center [689, 429] width 15 height 6
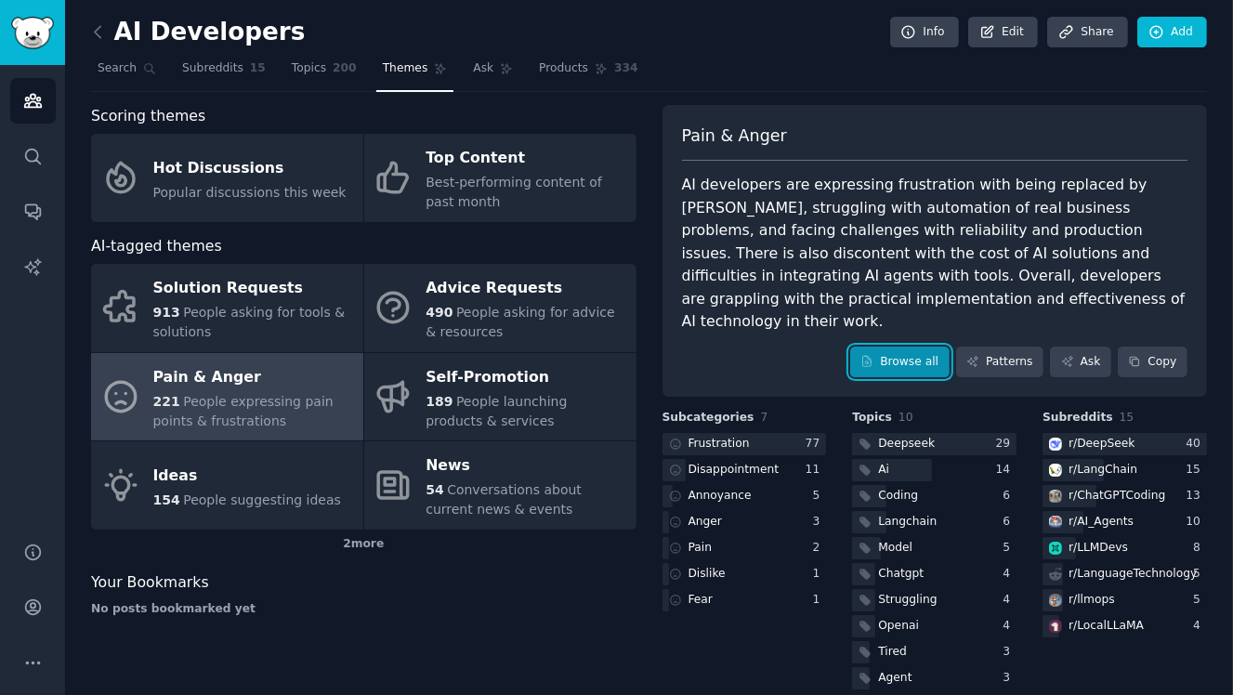
click at [935, 347] on link "Browse all" at bounding box center [899, 363] width 99 height 32
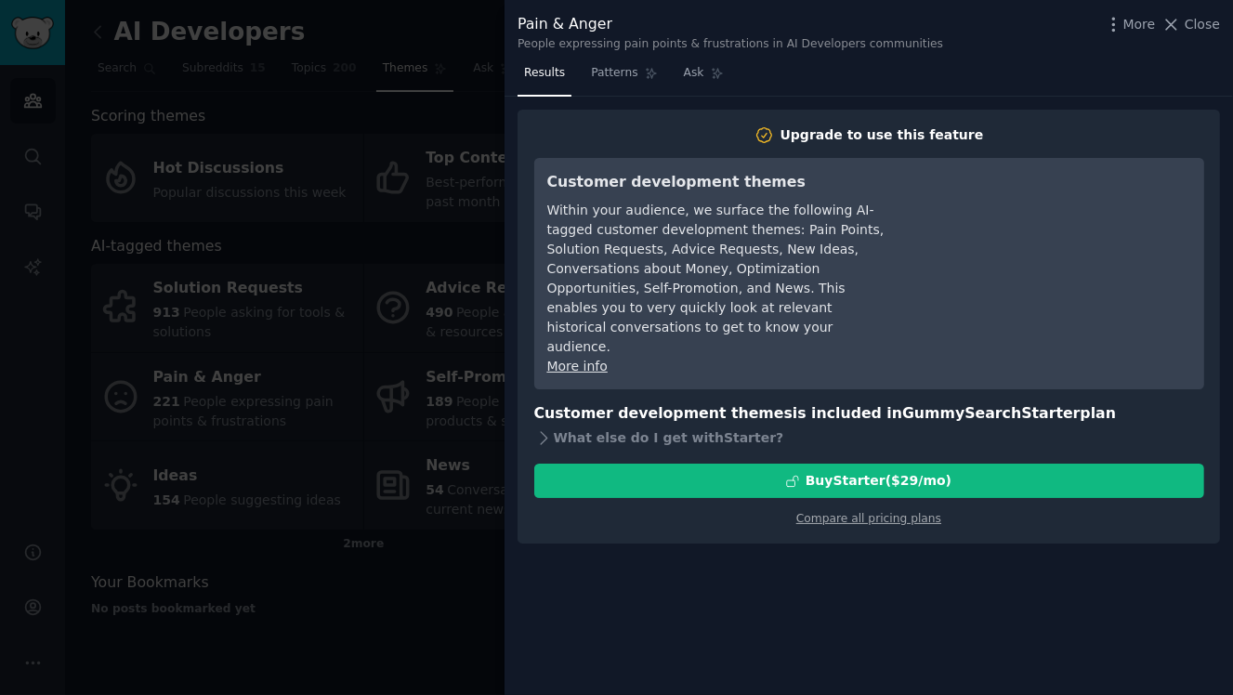
click at [402, 481] on div at bounding box center [616, 347] width 1233 height 695
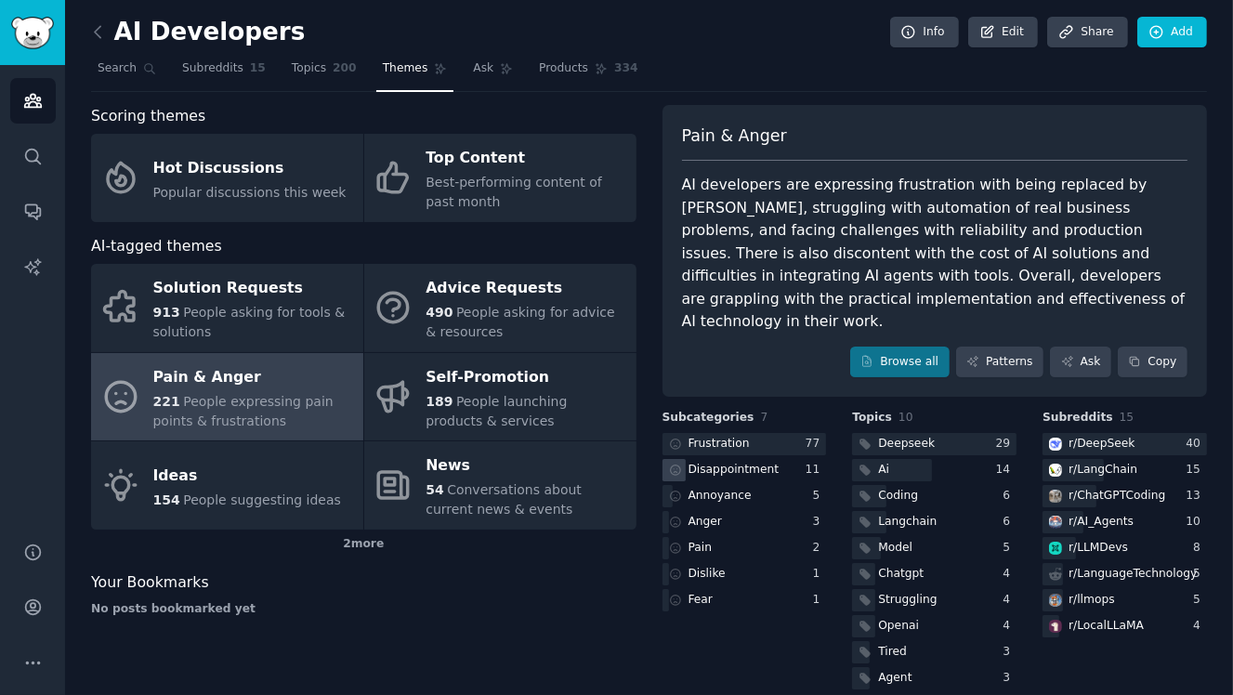
click at [705, 462] on div "Disappointment" at bounding box center [733, 470] width 91 height 17
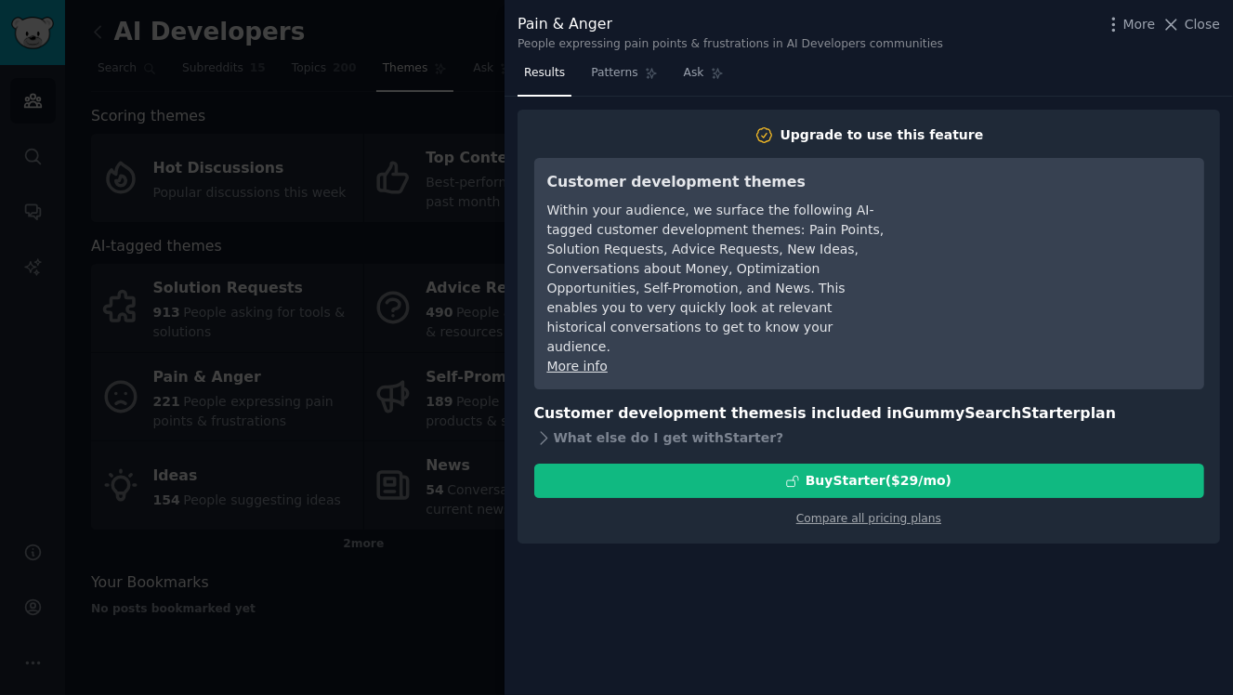
click at [437, 469] on div at bounding box center [616, 347] width 1233 height 695
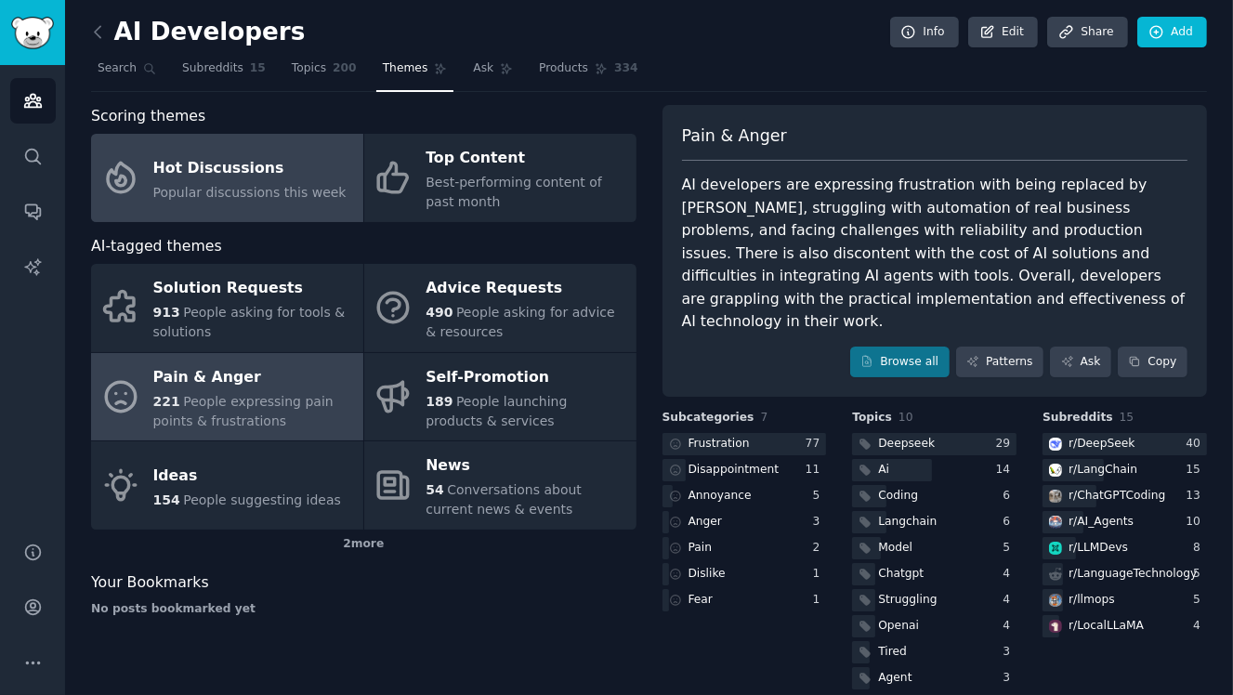
click at [236, 189] on span "Popular discussions this week" at bounding box center [249, 192] width 193 height 15
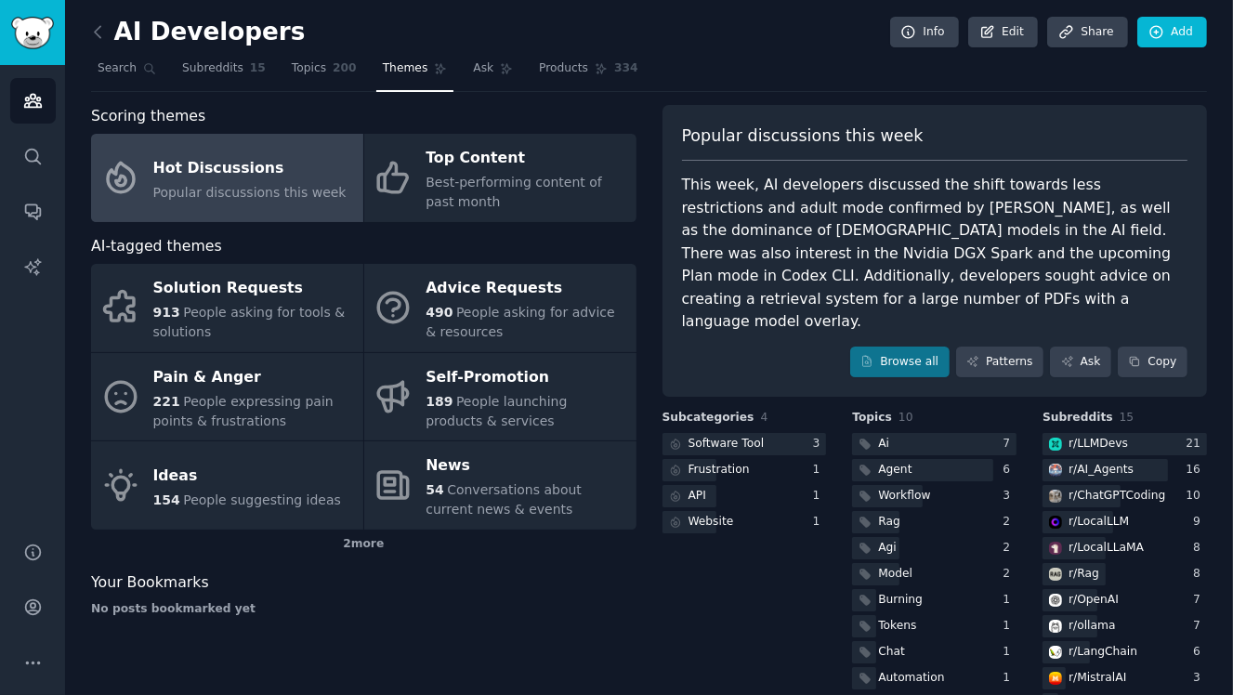
click at [474, 595] on div "Your Bookmarks No posts bookmarked yet" at bounding box center [363, 594] width 545 height 46
click at [526, 591] on div "Your Bookmarks" at bounding box center [363, 582] width 545 height 23
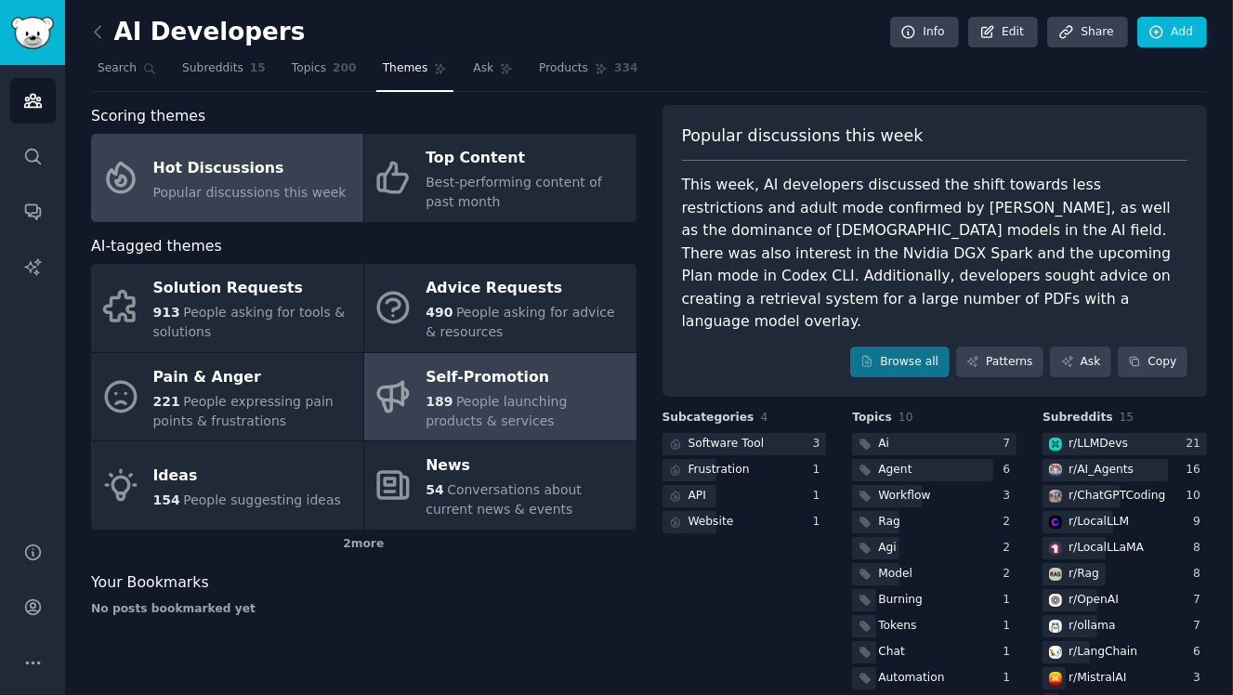
click at [496, 405] on span "People launching products & services" at bounding box center [496, 411] width 141 height 34
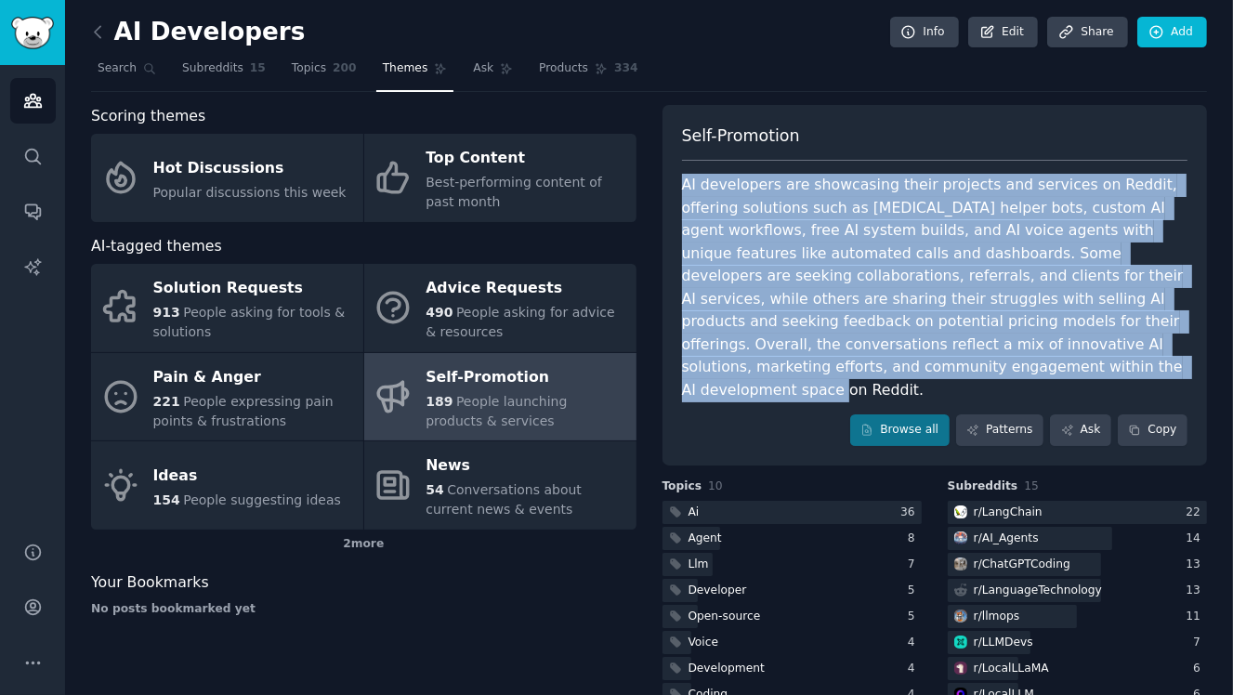
drag, startPoint x: 805, startPoint y: 370, endPoint x: 668, endPoint y: 191, distance: 224.7
click at [668, 191] on div "Self-Promotion AI developers are showcasing their projects and services on Redd…" at bounding box center [934, 285] width 545 height 360
click at [681, 146] on div at bounding box center [681, 146] width 0 height 0
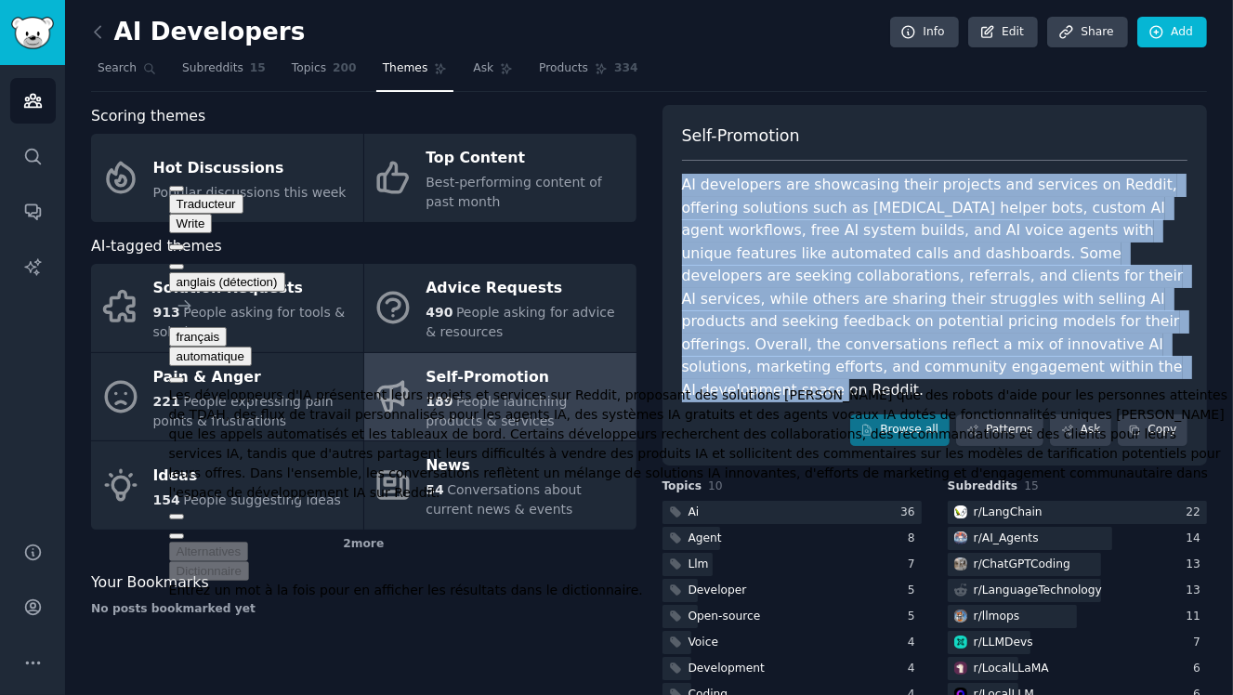
click at [184, 264] on button at bounding box center [176, 267] width 15 height 6
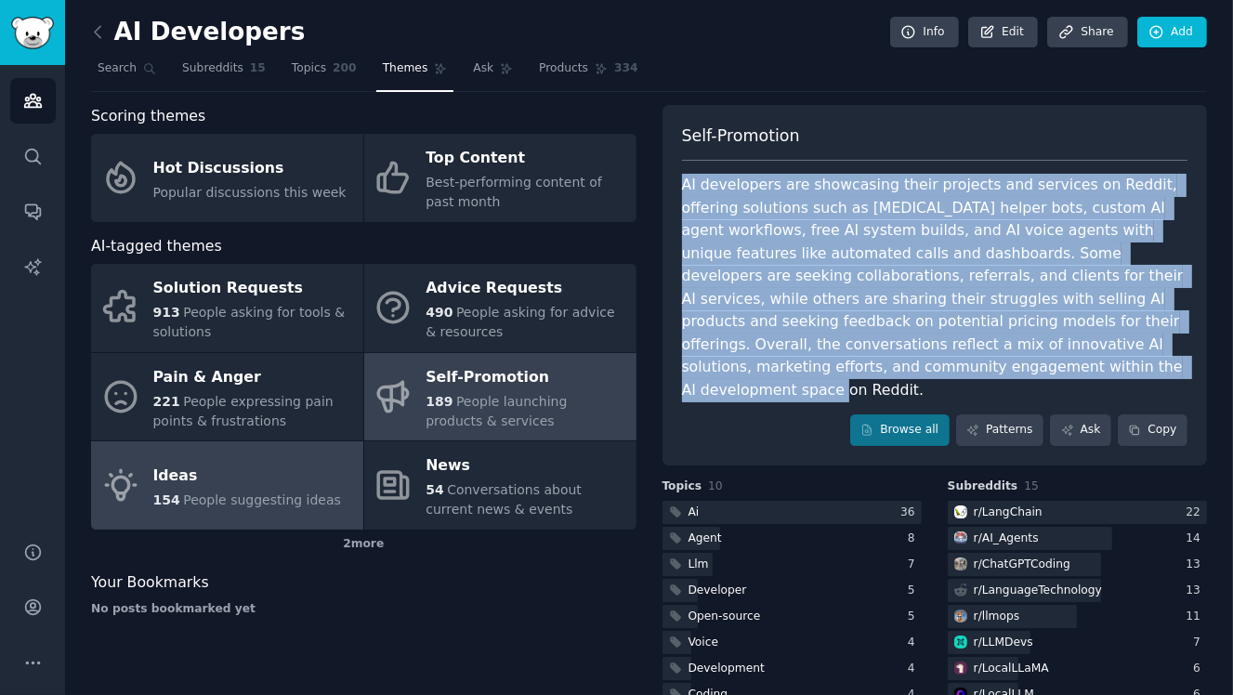
click at [279, 492] on span "People suggesting ideas" at bounding box center [262, 499] width 158 height 15
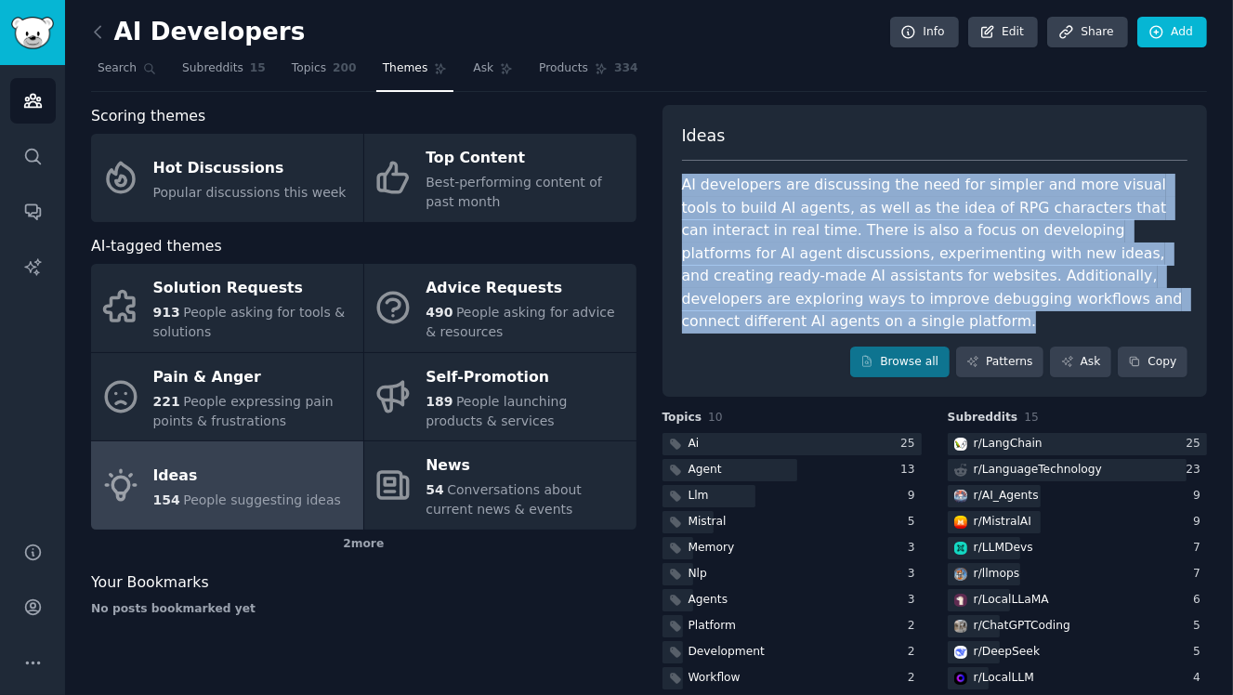
drag, startPoint x: 680, startPoint y: 179, endPoint x: 1096, endPoint y: 301, distance: 433.7
click at [1133, 301] on div "Ideas AI developers are discussing the need for simpler and more visual tools t…" at bounding box center [934, 251] width 545 height 293
click at [1090, 307] on div at bounding box center [1090, 307] width 0 height 0
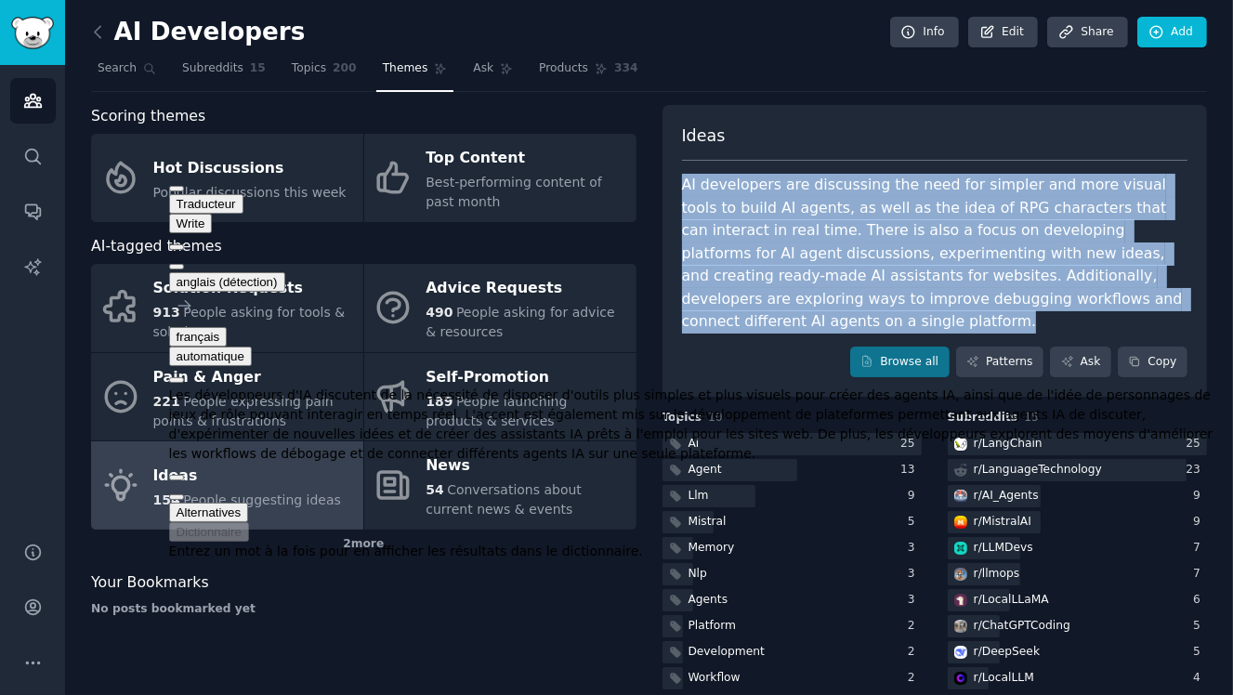
click at [184, 264] on button at bounding box center [176, 267] width 15 height 6
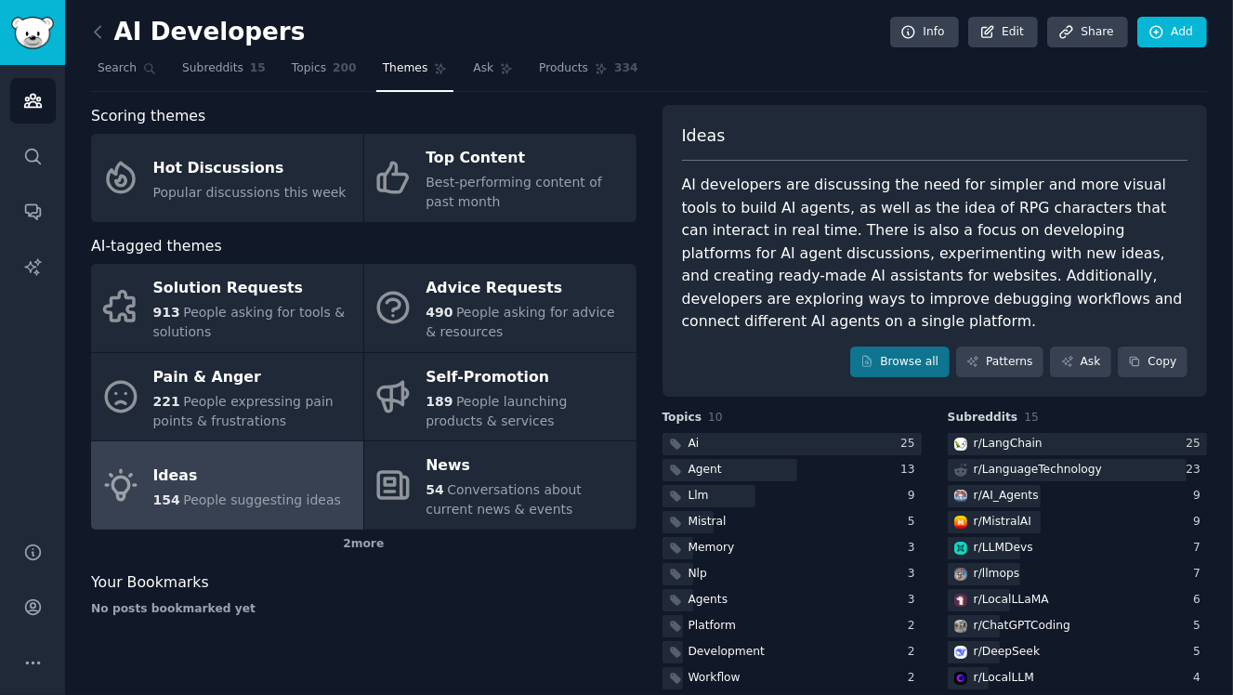
click at [641, 378] on div "Scoring themes Hot Discussions Popular discussions this week Top Content Best-p…" at bounding box center [649, 399] width 1116 height 588
drag, startPoint x: 646, startPoint y: 151, endPoint x: 651, endPoint y: 125, distance: 26.6
drag, startPoint x: 651, startPoint y: 125, endPoint x: 653, endPoint y: 104, distance: 21.5
click at [653, 103] on div "AI Developers Info Edit Share Add Search Subreddits 15 Topics 200 Themes Ask Pr…" at bounding box center [649, 359] width 1116 height 667
click at [472, 110] on div "Scoring themes" at bounding box center [363, 116] width 545 height 23
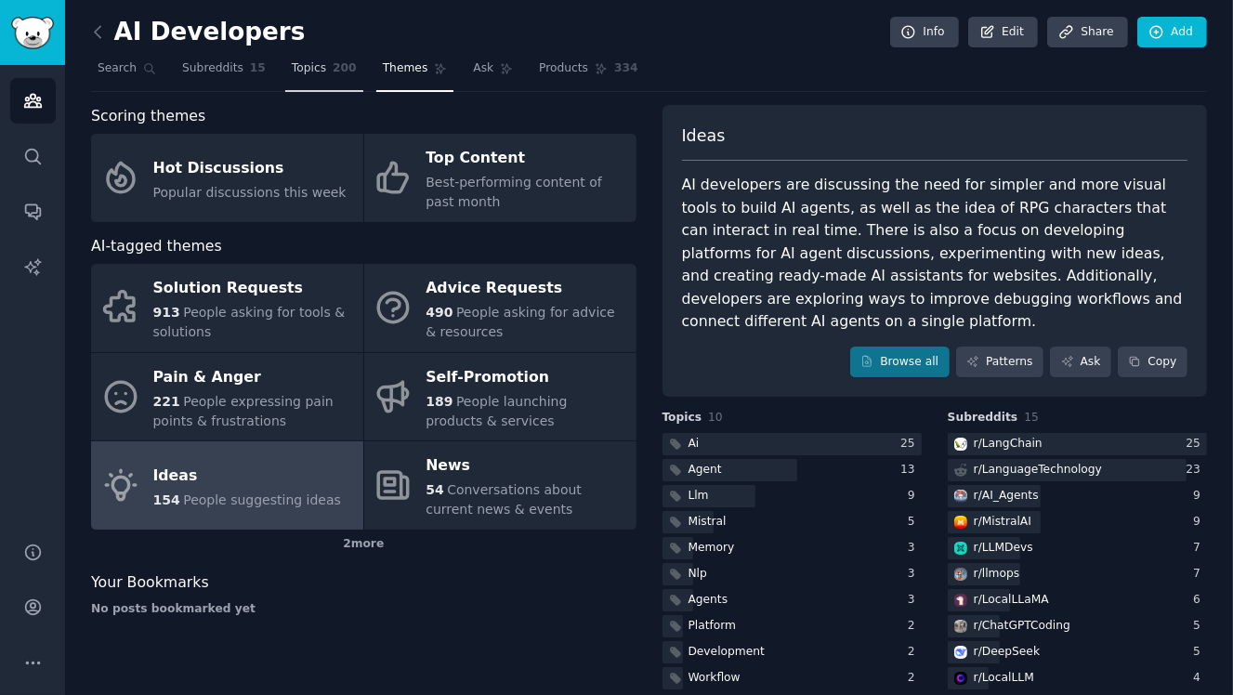
click at [315, 76] on link "Topics 200" at bounding box center [324, 73] width 78 height 38
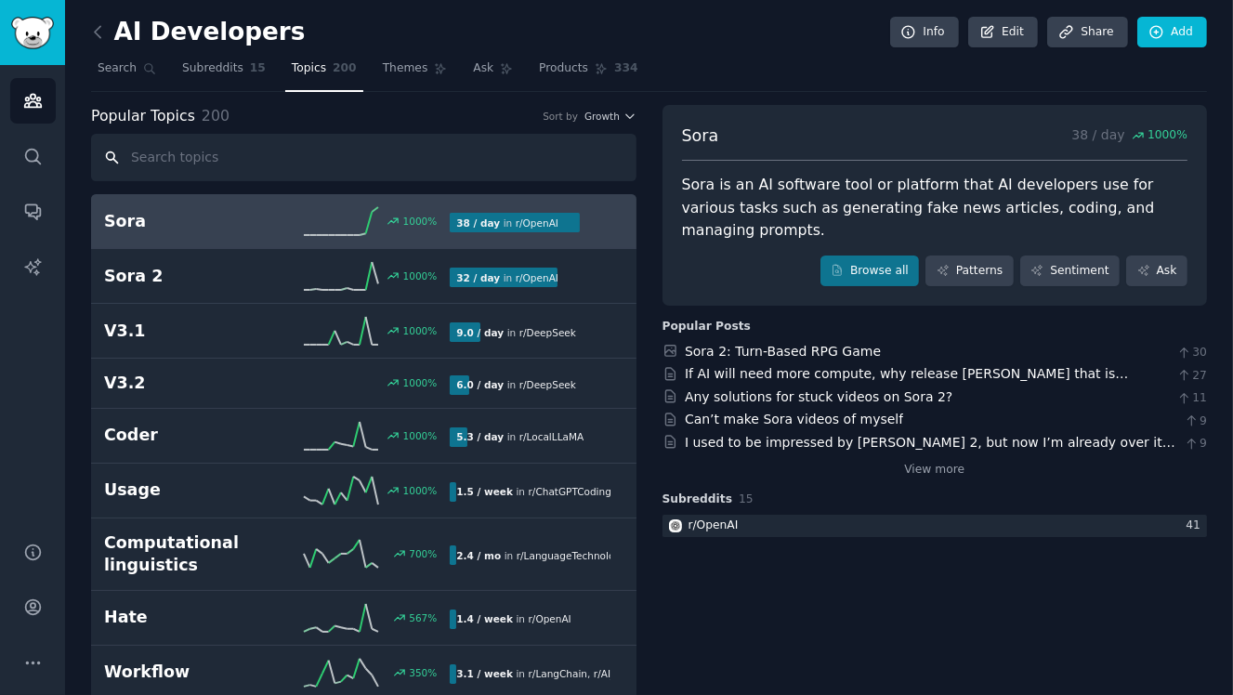
click at [343, 169] on input "text" at bounding box center [363, 157] width 545 height 47
paste input "prompt manager"
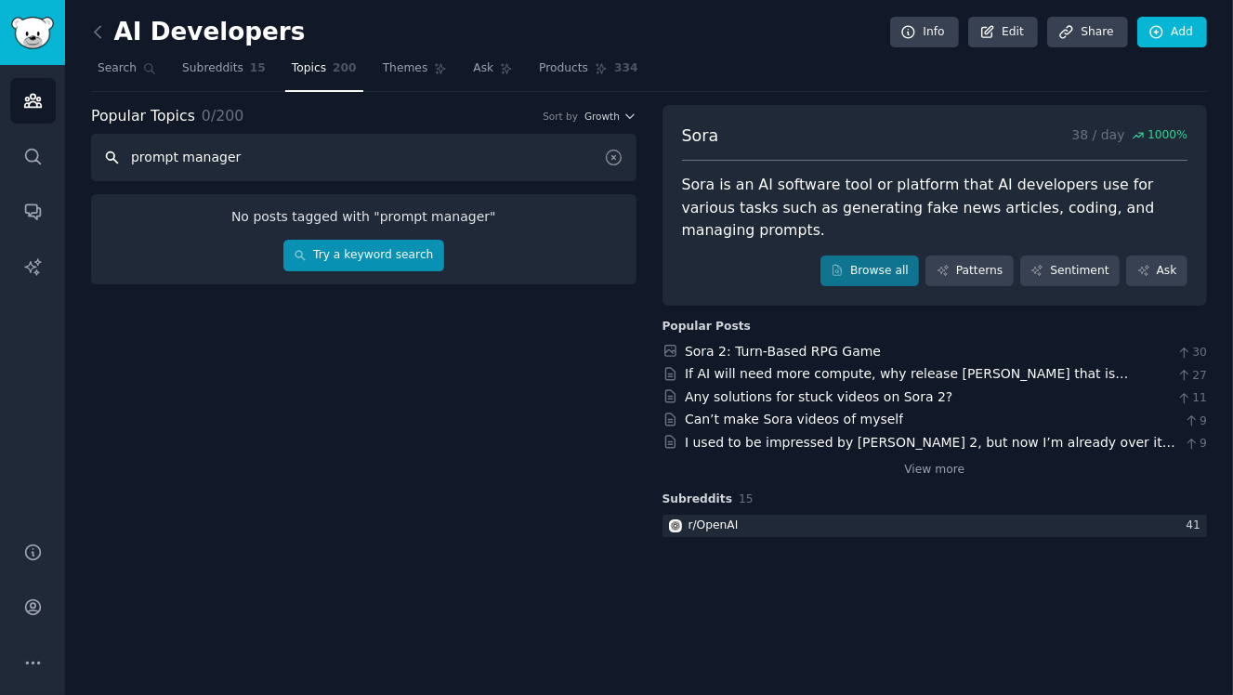
type input "prompt manager"
click at [413, 258] on link "Try a keyword search" at bounding box center [363, 256] width 161 height 32
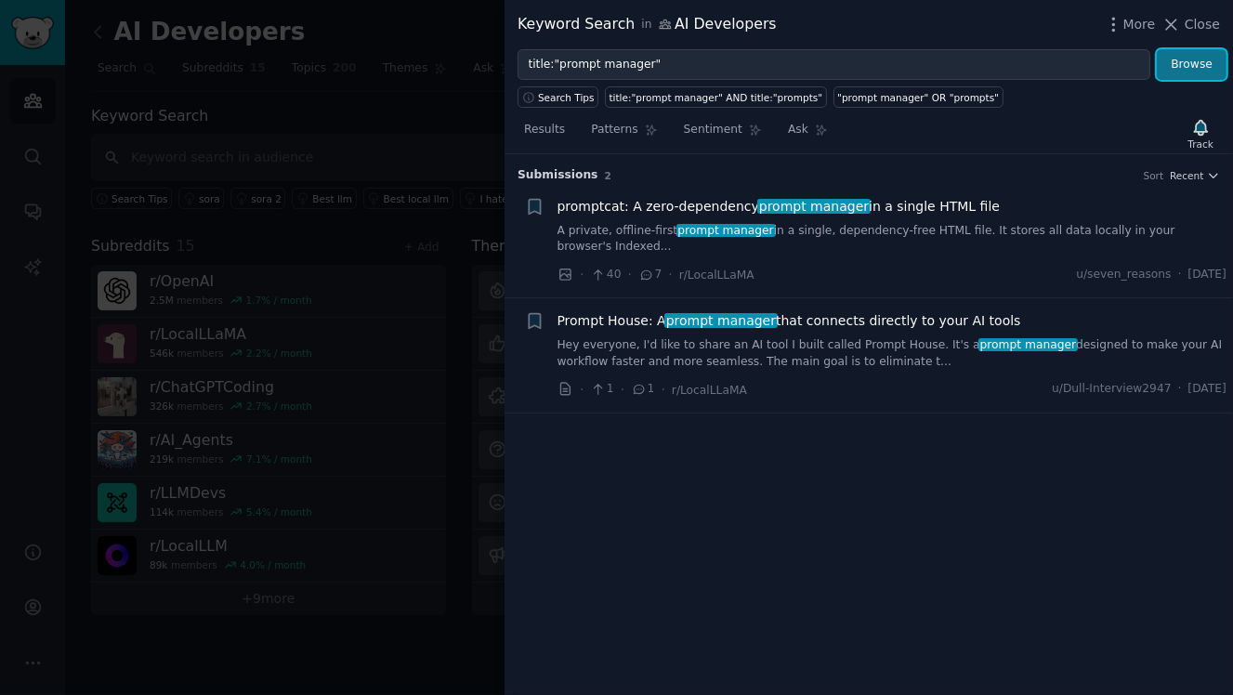
click at [1184, 63] on button "Browse" at bounding box center [1192, 65] width 70 height 32
click at [388, 132] on div at bounding box center [616, 347] width 1233 height 695
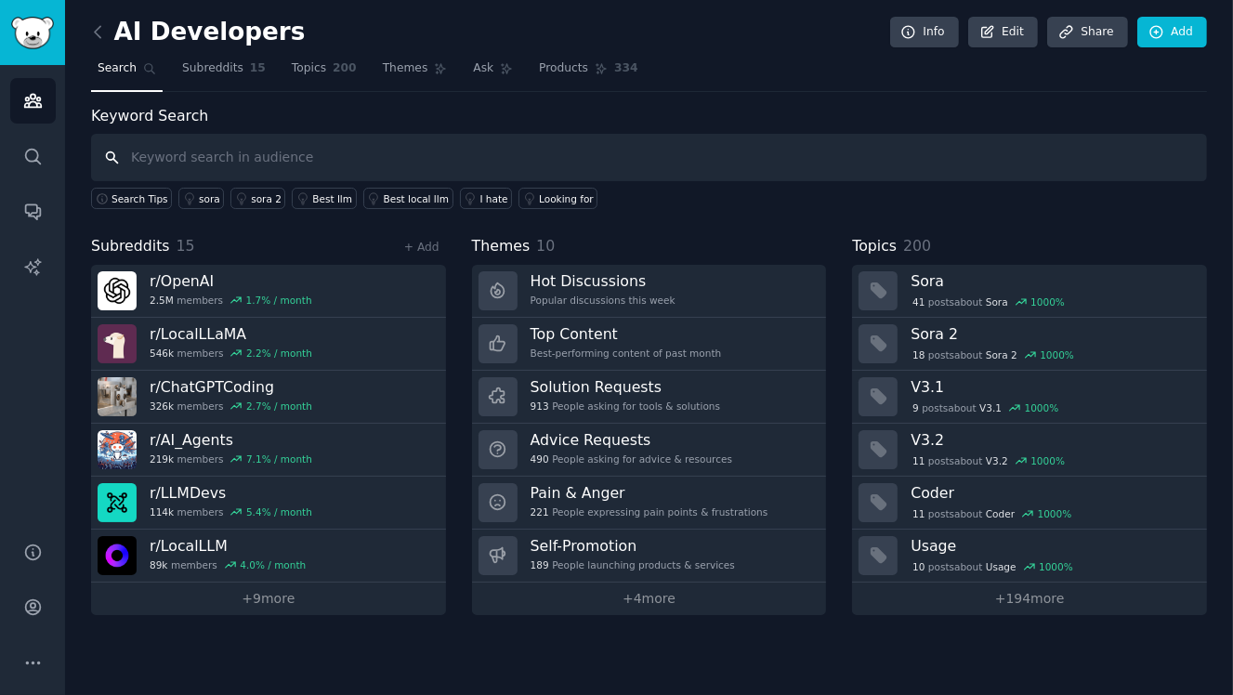
click at [395, 151] on input "text" at bounding box center [649, 157] width 1116 height 47
type input "prompt manager"
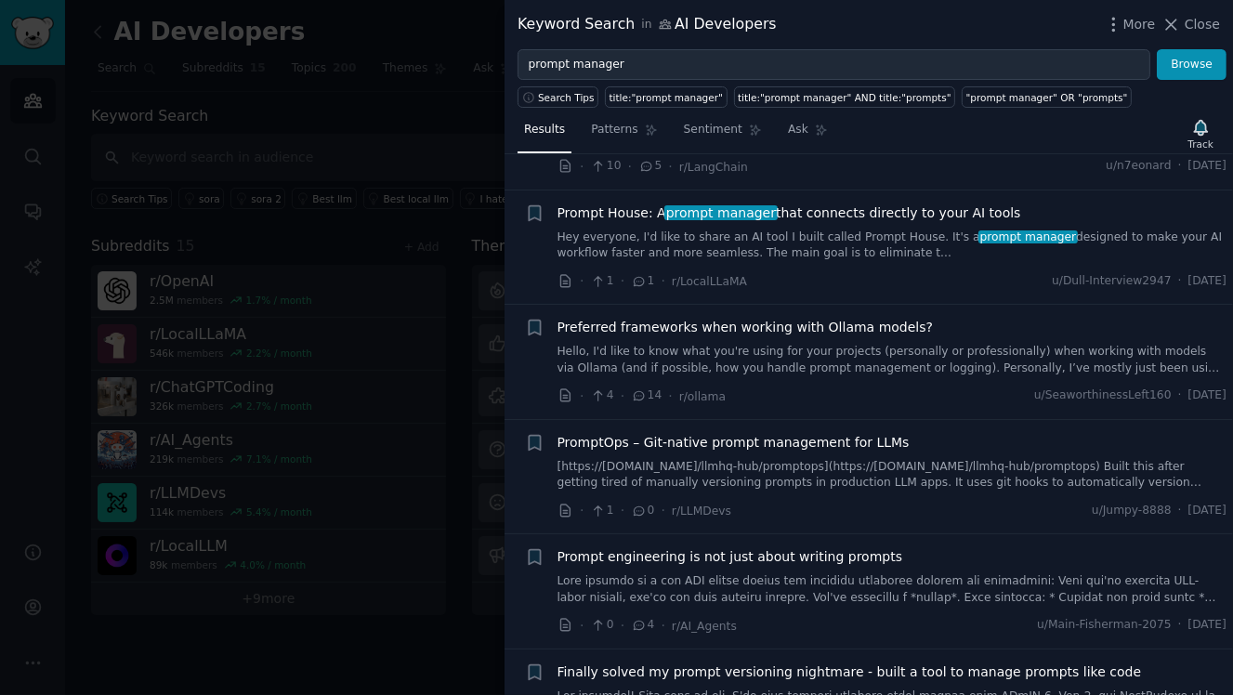
scroll to position [2256, 0]
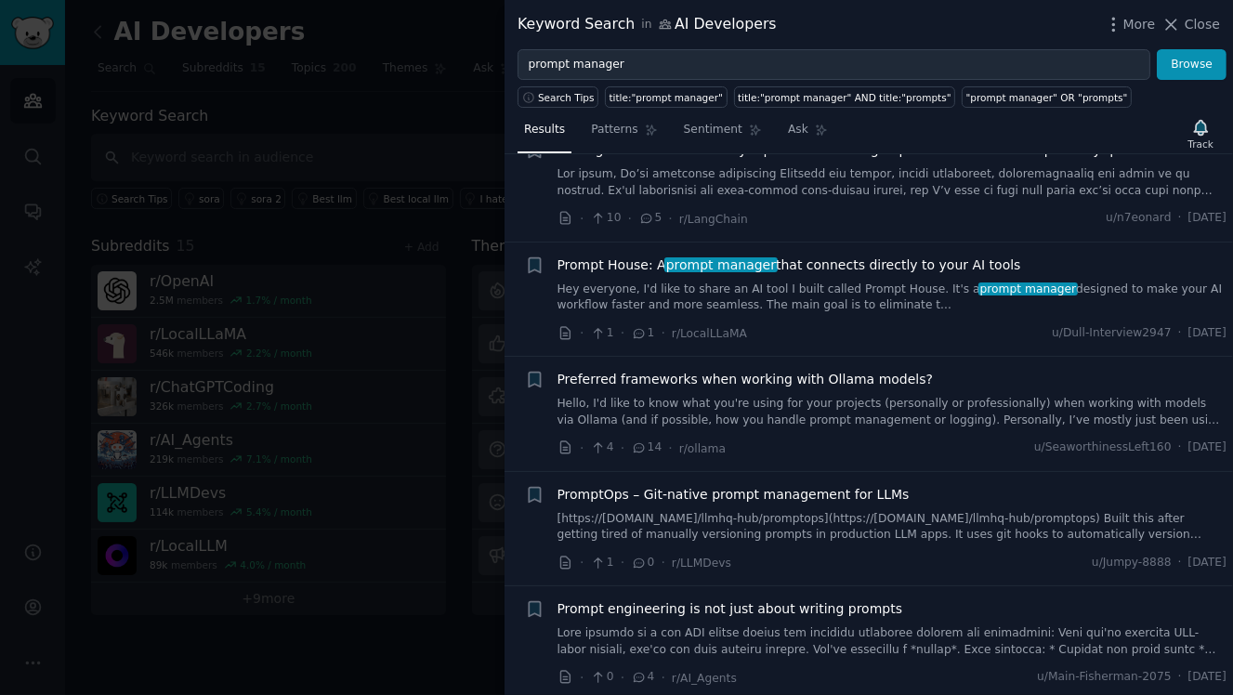
click at [450, 153] on div at bounding box center [616, 347] width 1233 height 695
click at [467, 134] on input "text" at bounding box center [649, 157] width 1116 height 47
